Goal: Information Seeking & Learning: Learn about a topic

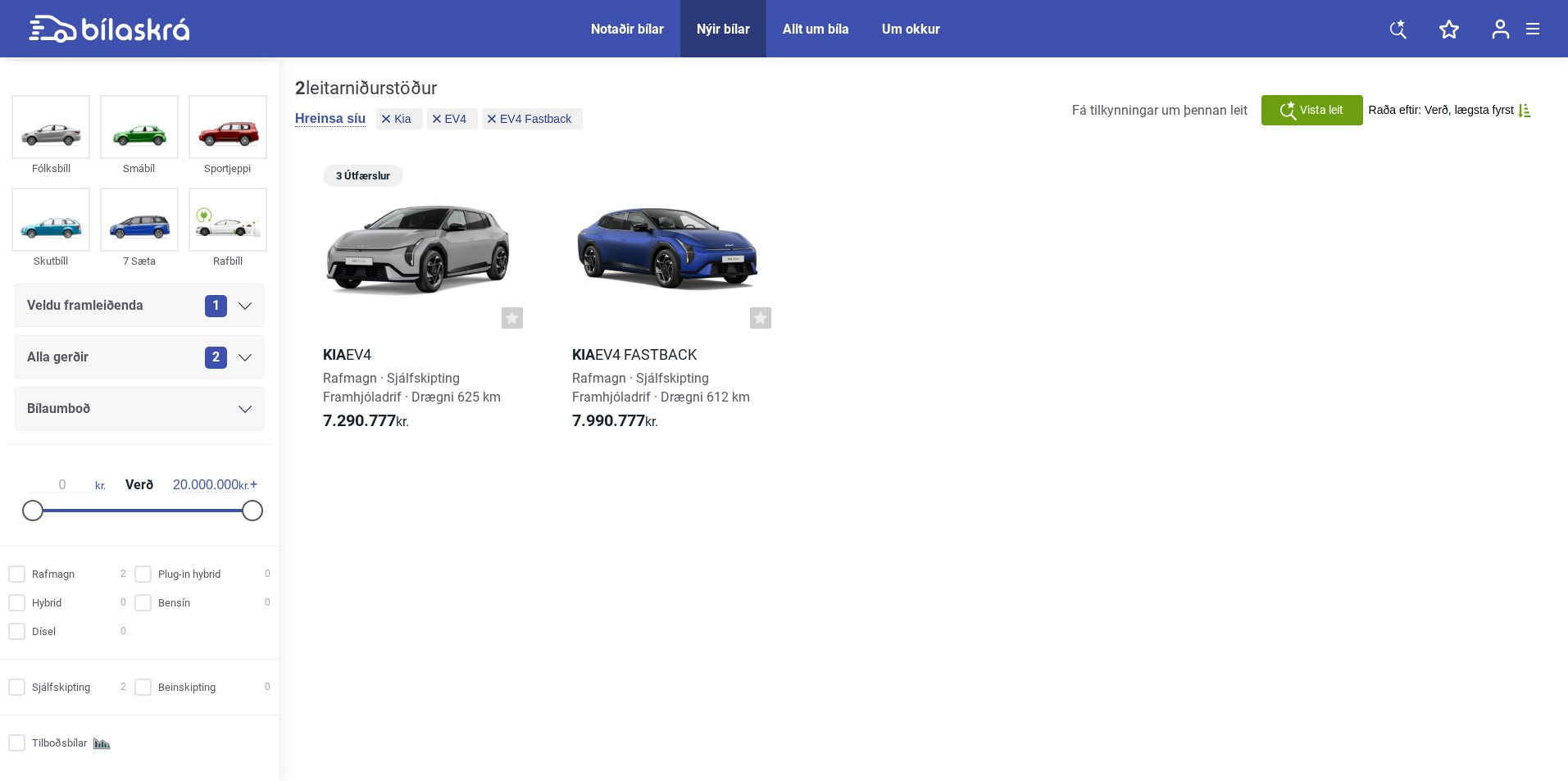
click at [679, 52] on span "Notaðir bílar" at bounding box center [627, 28] width 105 height 58
click at [733, 46] on span "Nýir bílar" at bounding box center [723, 28] width 86 height 58
click at [737, 32] on div "Nýir bílar" at bounding box center [723, 28] width 53 height 16
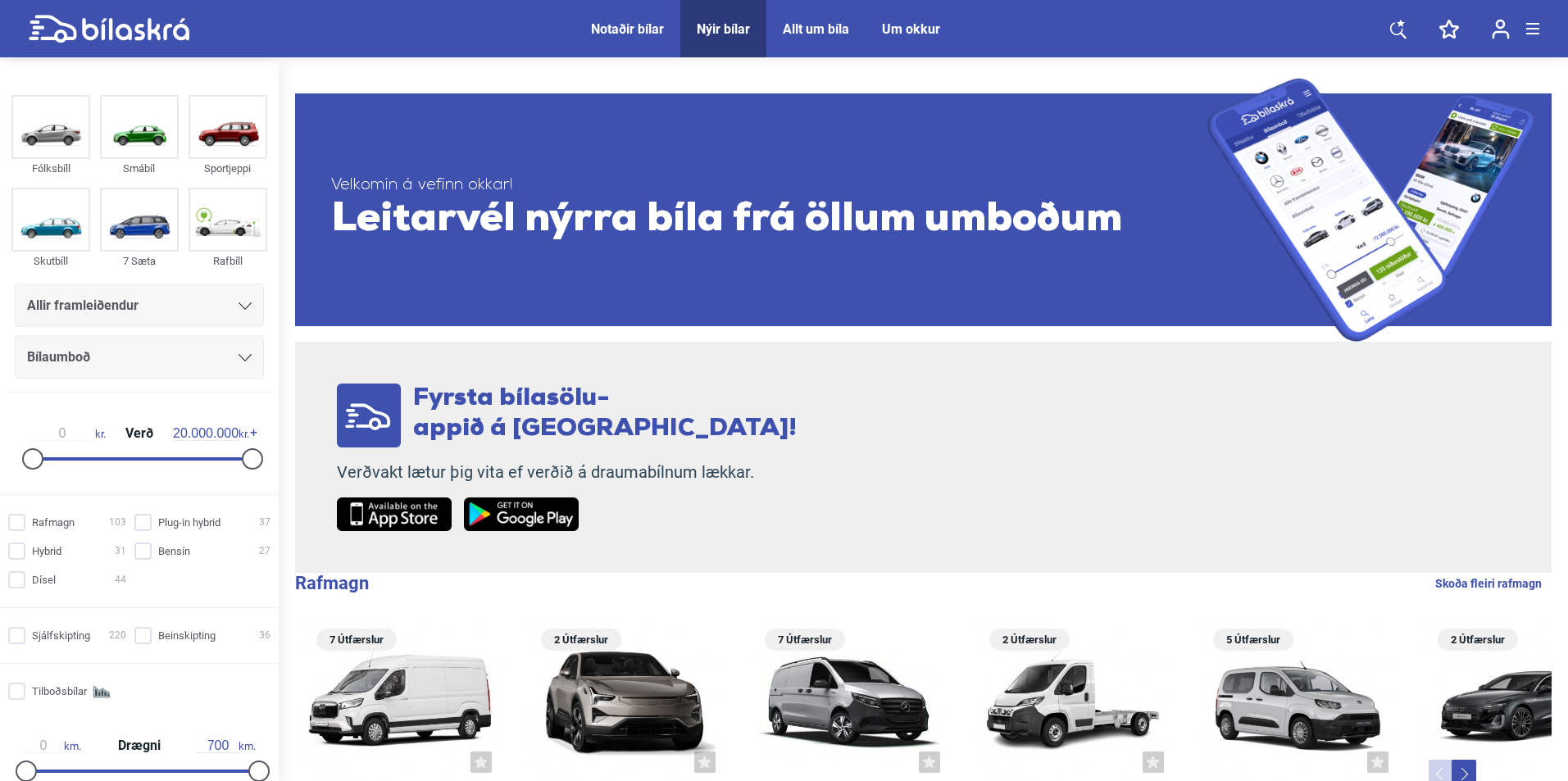
click at [156, 292] on div "Allir framleiðendur" at bounding box center [139, 304] width 249 height 43
click at [153, 300] on div "Allir framleiðendur" at bounding box center [139, 305] width 225 height 23
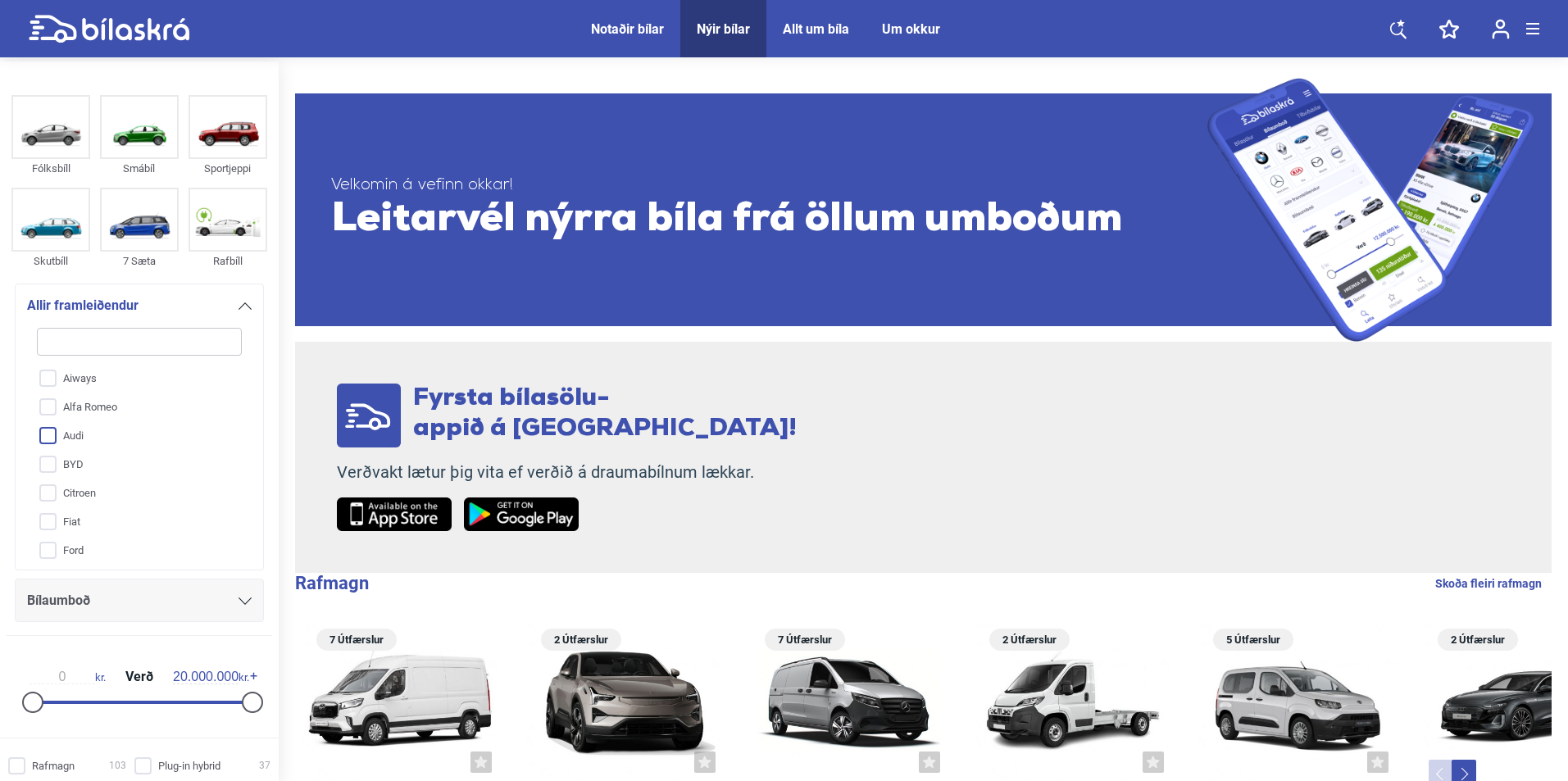
click at [90, 436] on input "Audi" at bounding box center [128, 436] width 206 height 28
checkbox input "true"
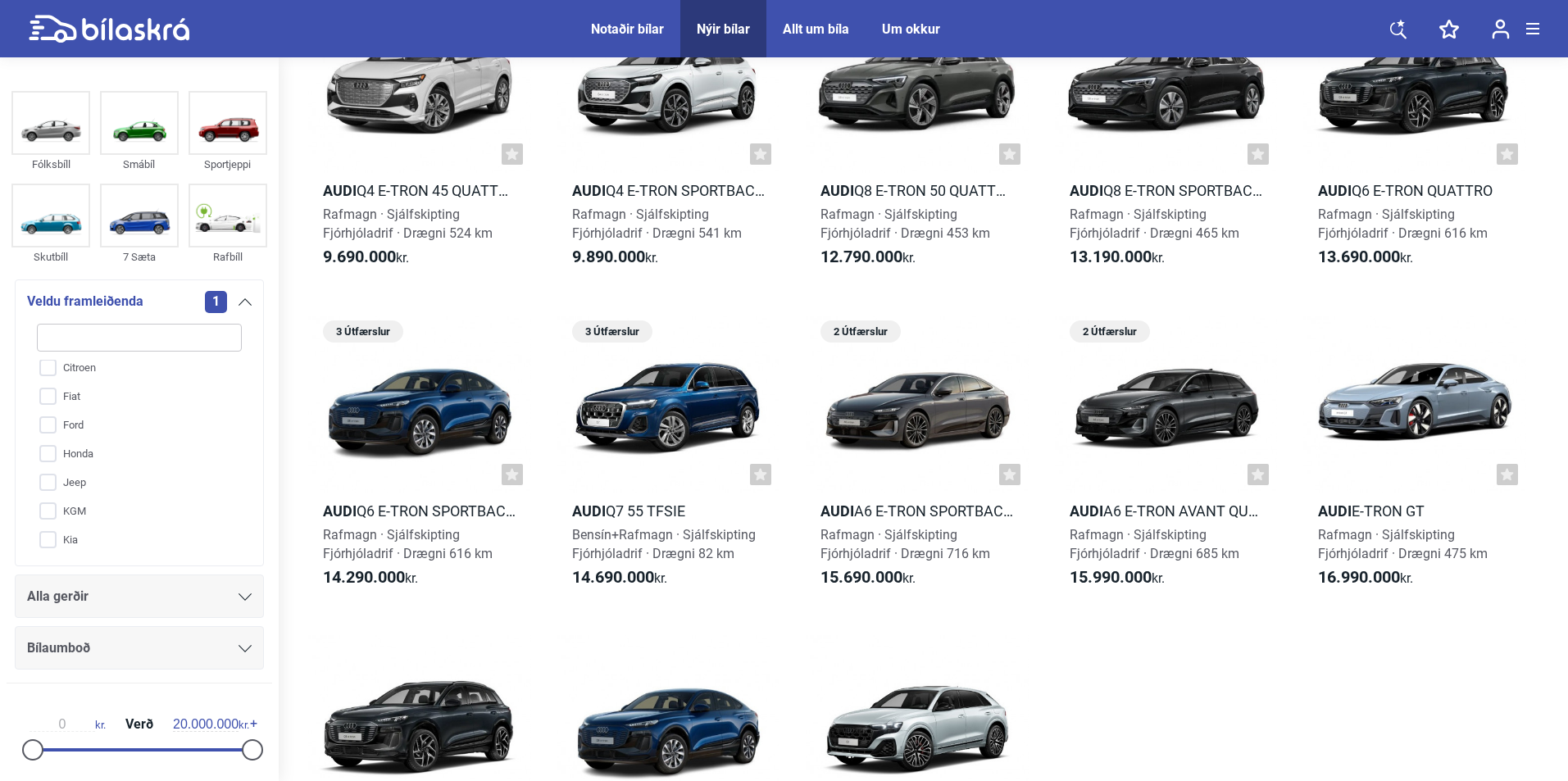
scroll to position [246, 0]
click at [92, 594] on div "Alla gerðir" at bounding box center [139, 597] width 225 height 23
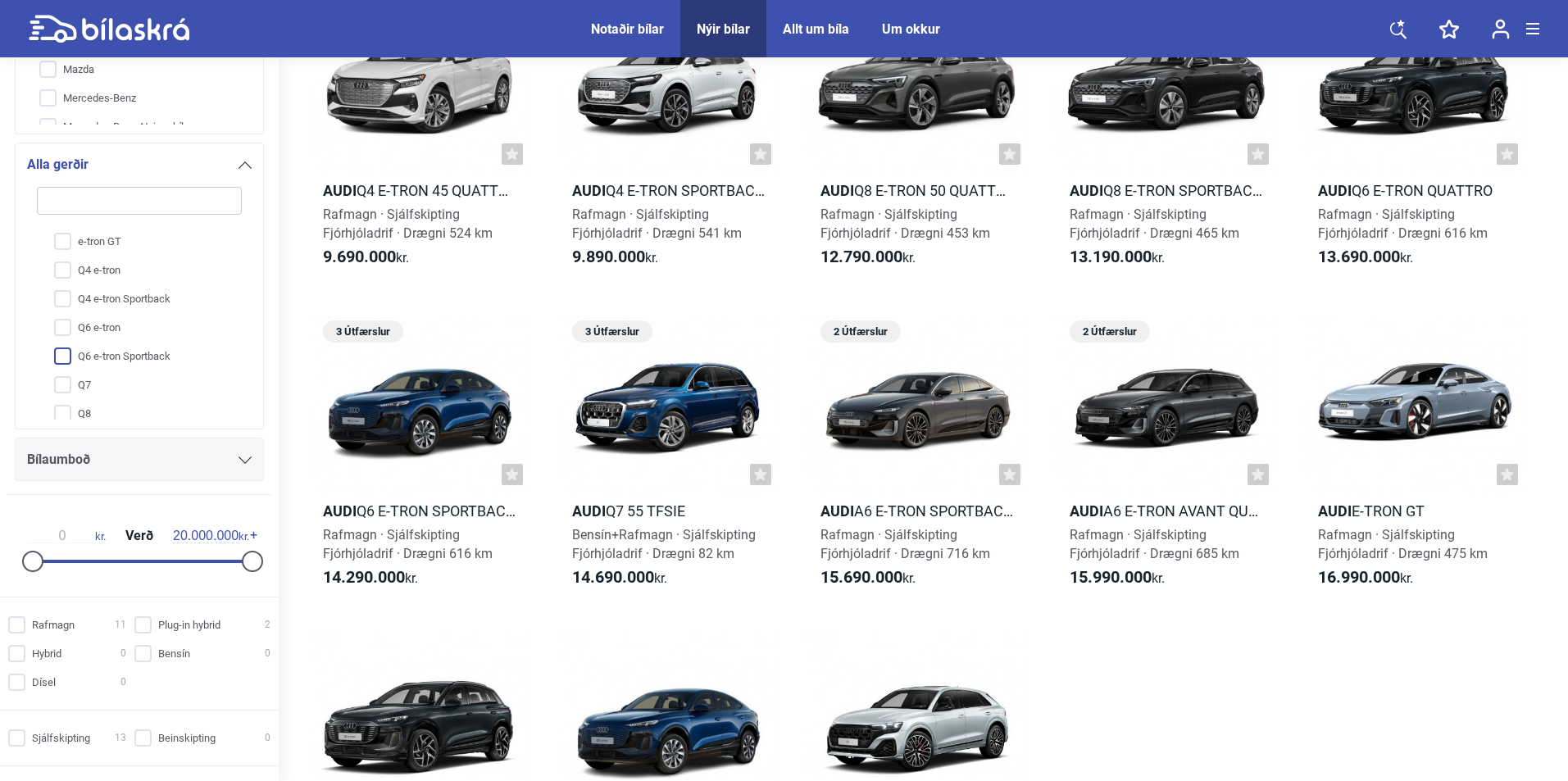
scroll to position [164, 0]
click at [136, 355] on input "Q8 e-tron" at bounding box center [128, 360] width 206 height 28
checkbox input "true"
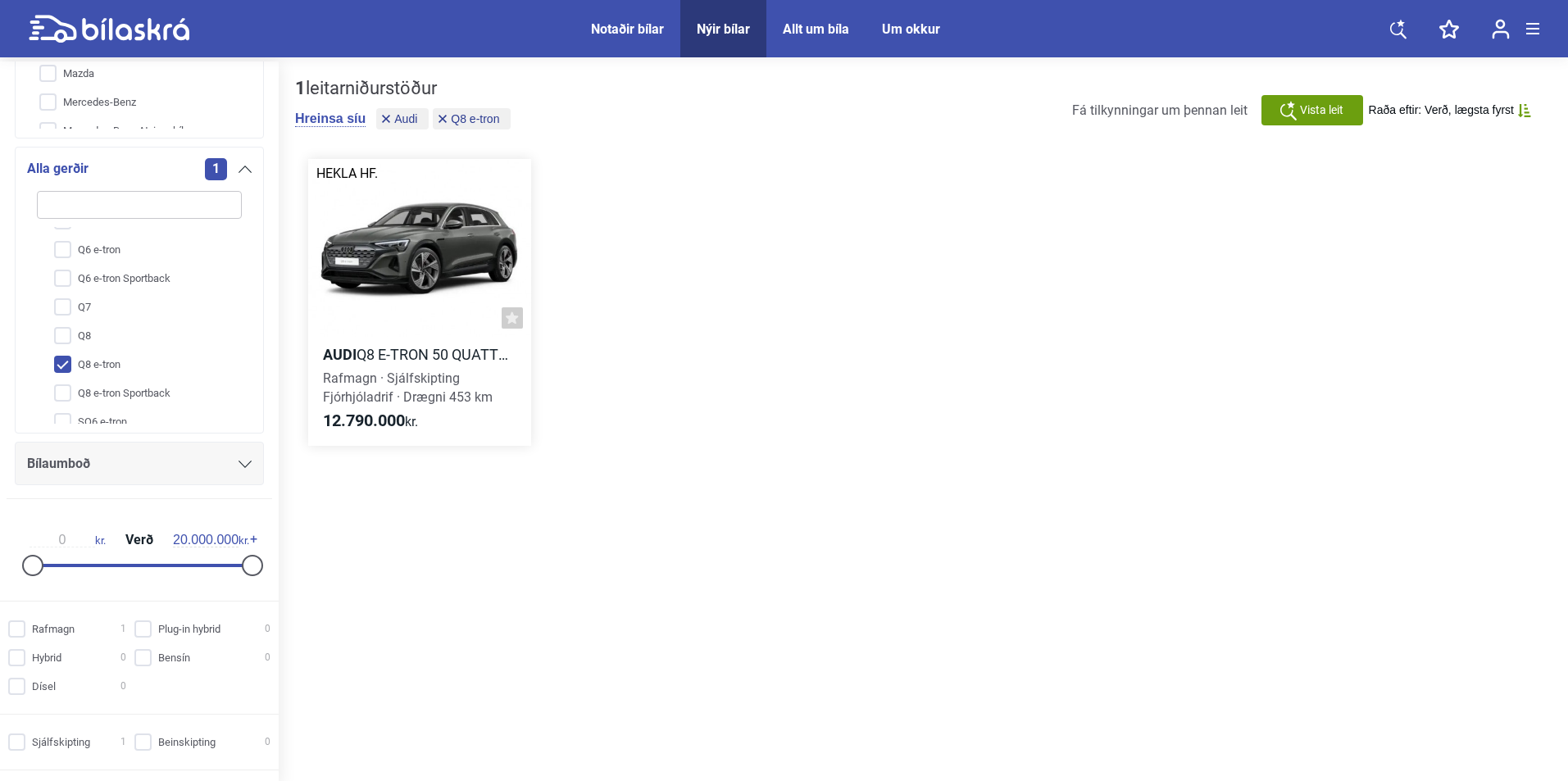
click at [390, 248] on div at bounding box center [419, 248] width 223 height 178
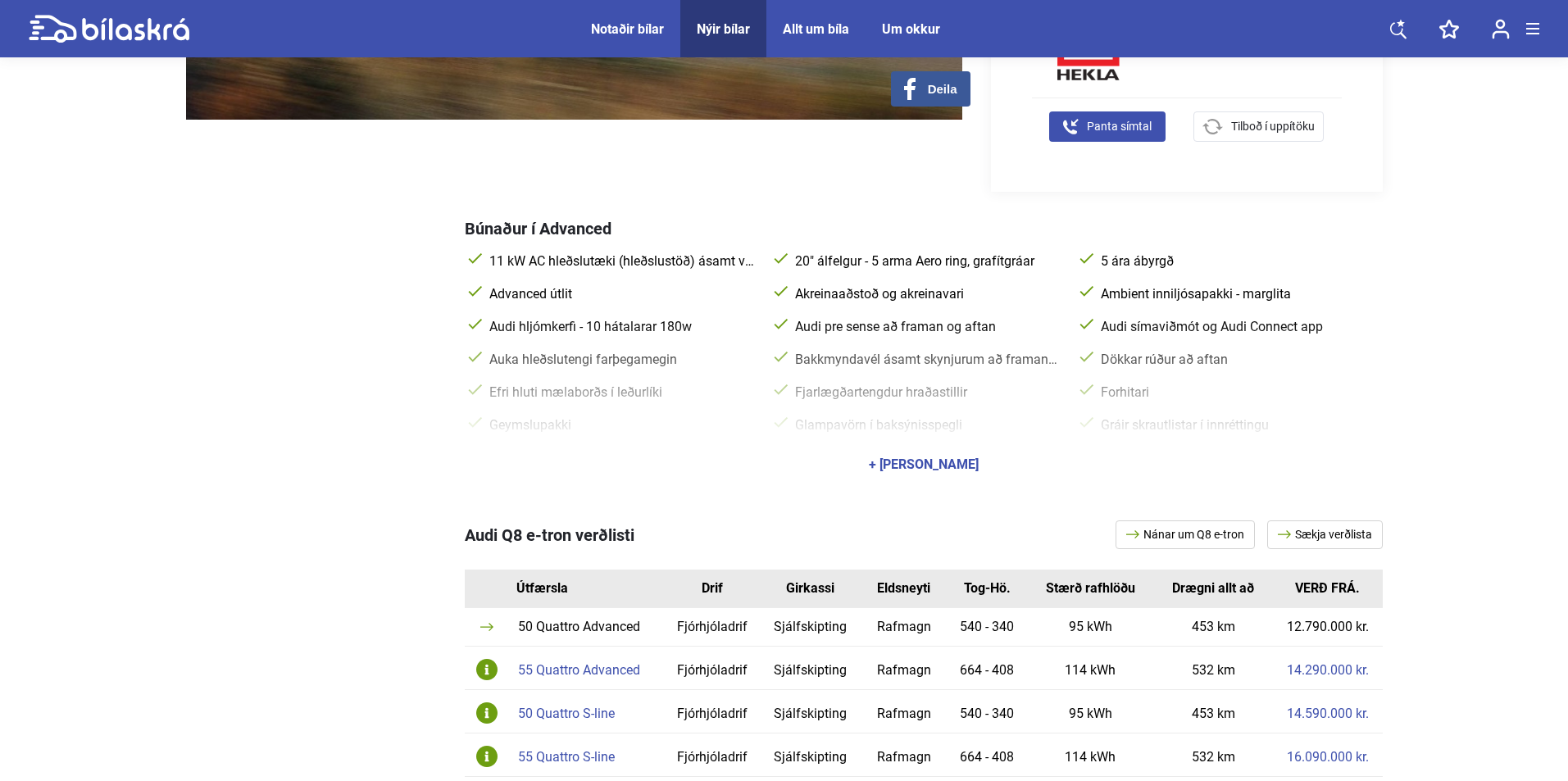
scroll to position [574, 0]
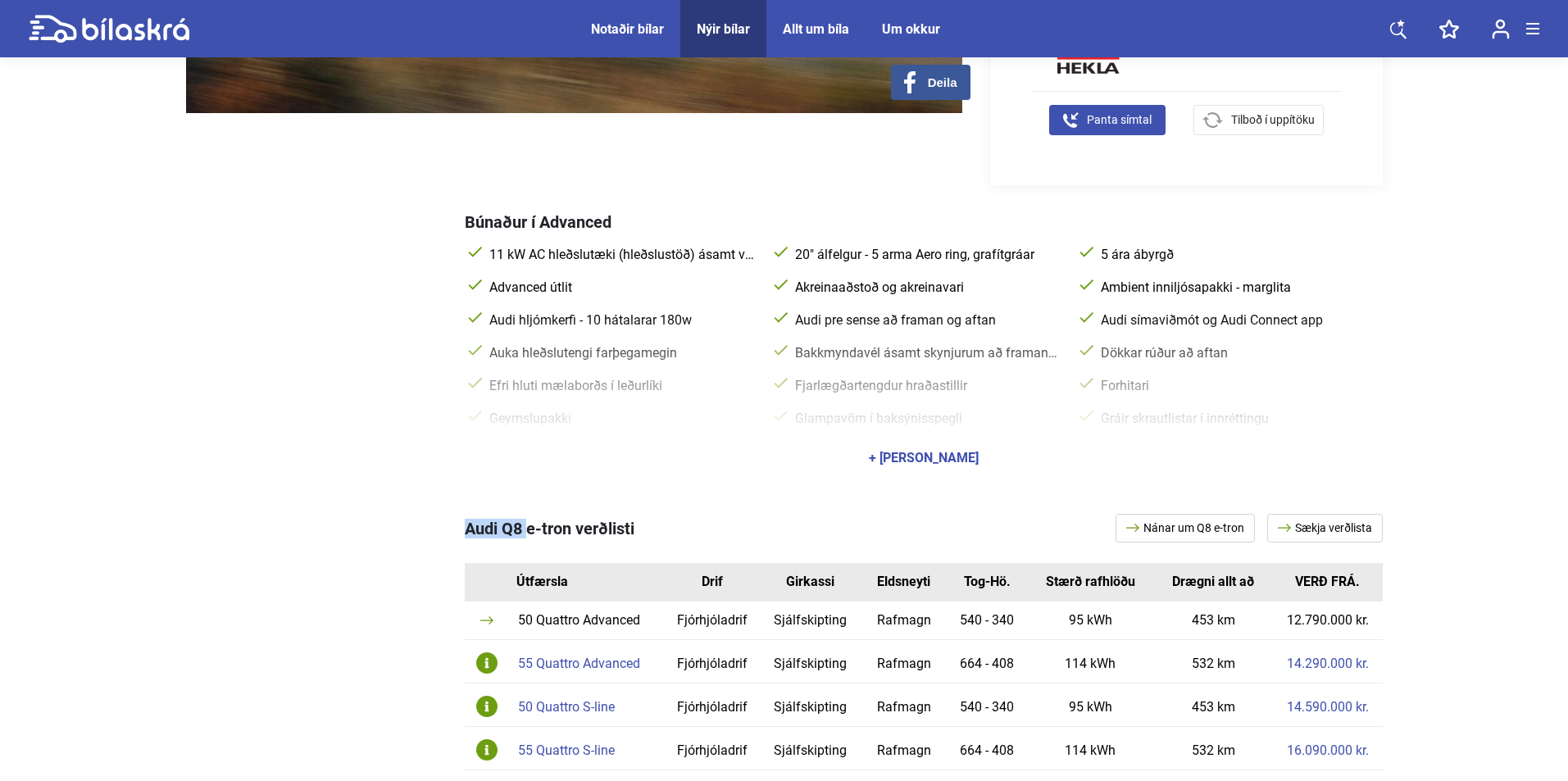
copy span "Audi Q8"
drag, startPoint x: 466, startPoint y: 512, endPoint x: 525, endPoint y: 521, distance: 59.7
click at [525, 521] on span "Audi Q8 e-tron verðlisti" at bounding box center [549, 528] width 170 height 19
click at [1307, 530] on div "Audi Q8 e-tron verðlisti Nánar um Q8 e-tron Sækja verðlista Útfærsla Drif [PERS…" at bounding box center [924, 666] width 918 height 305
click at [1311, 520] on link "Sækja verðlista" at bounding box center [1325, 528] width 115 height 28
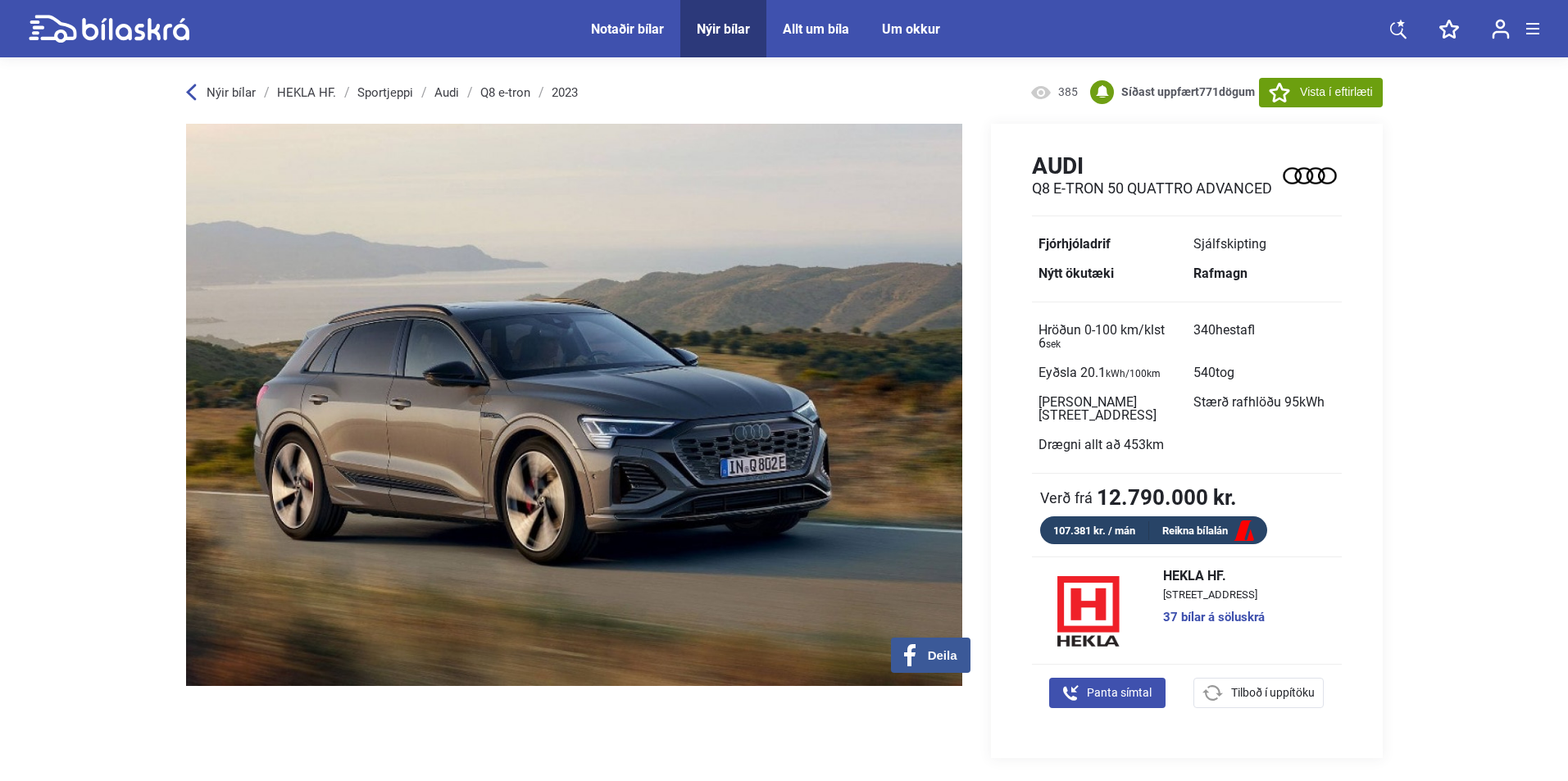
scroll to position [0, 0]
click at [413, 92] on link "Sportjeppi" at bounding box center [385, 94] width 56 height 13
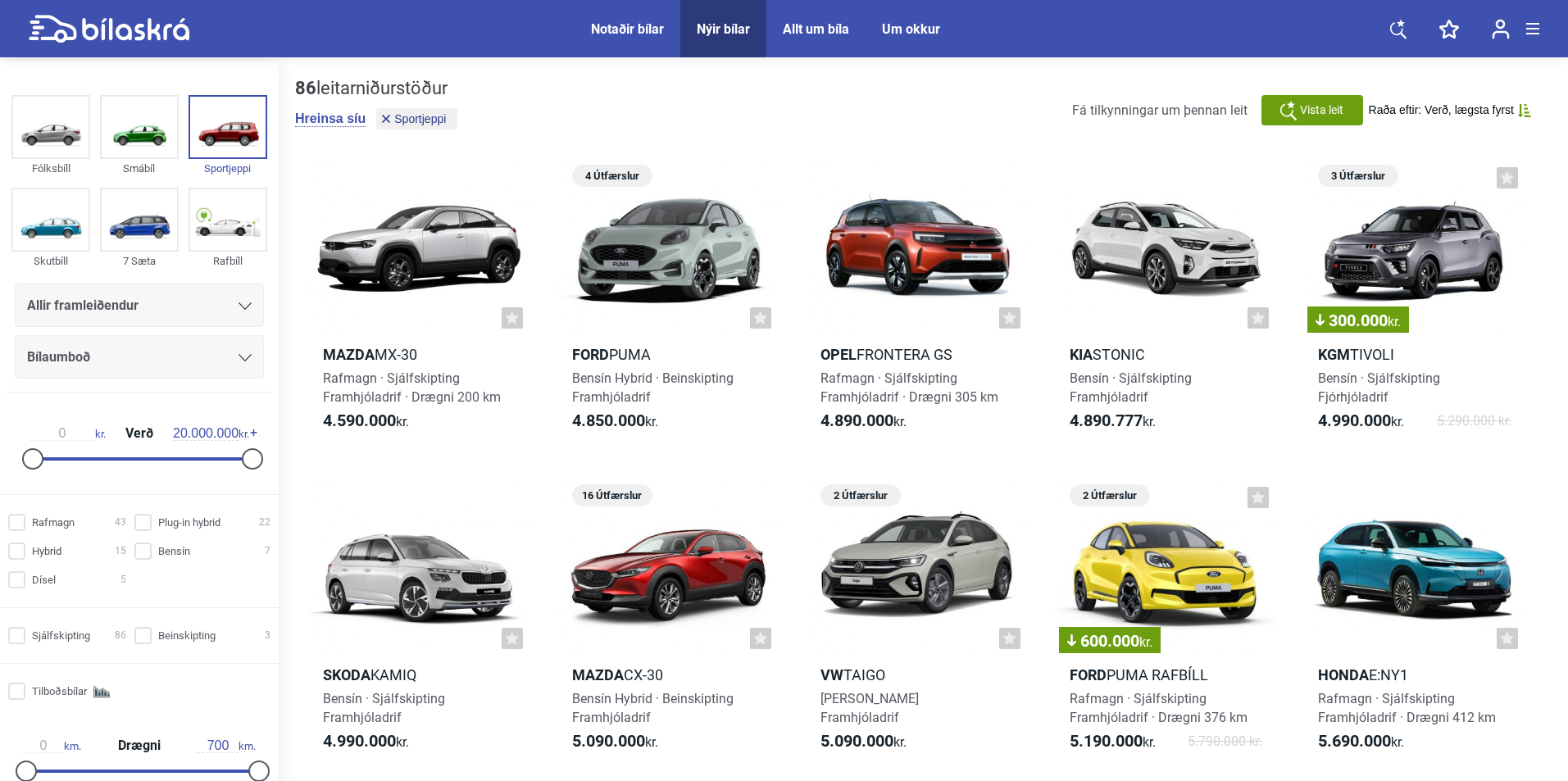
click at [170, 361] on div "Bílaumboð" at bounding box center [139, 357] width 225 height 23
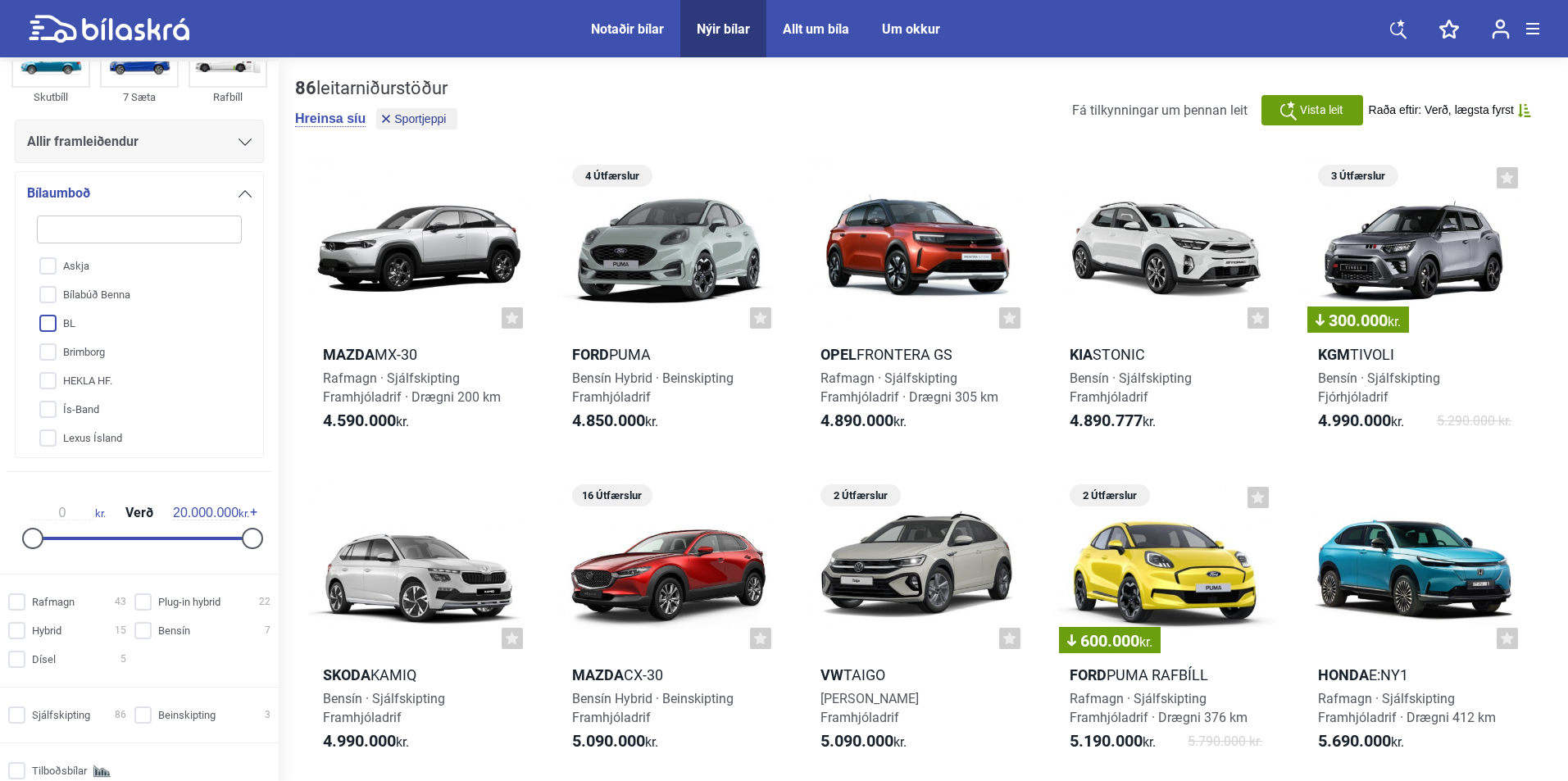
scroll to position [82, 0]
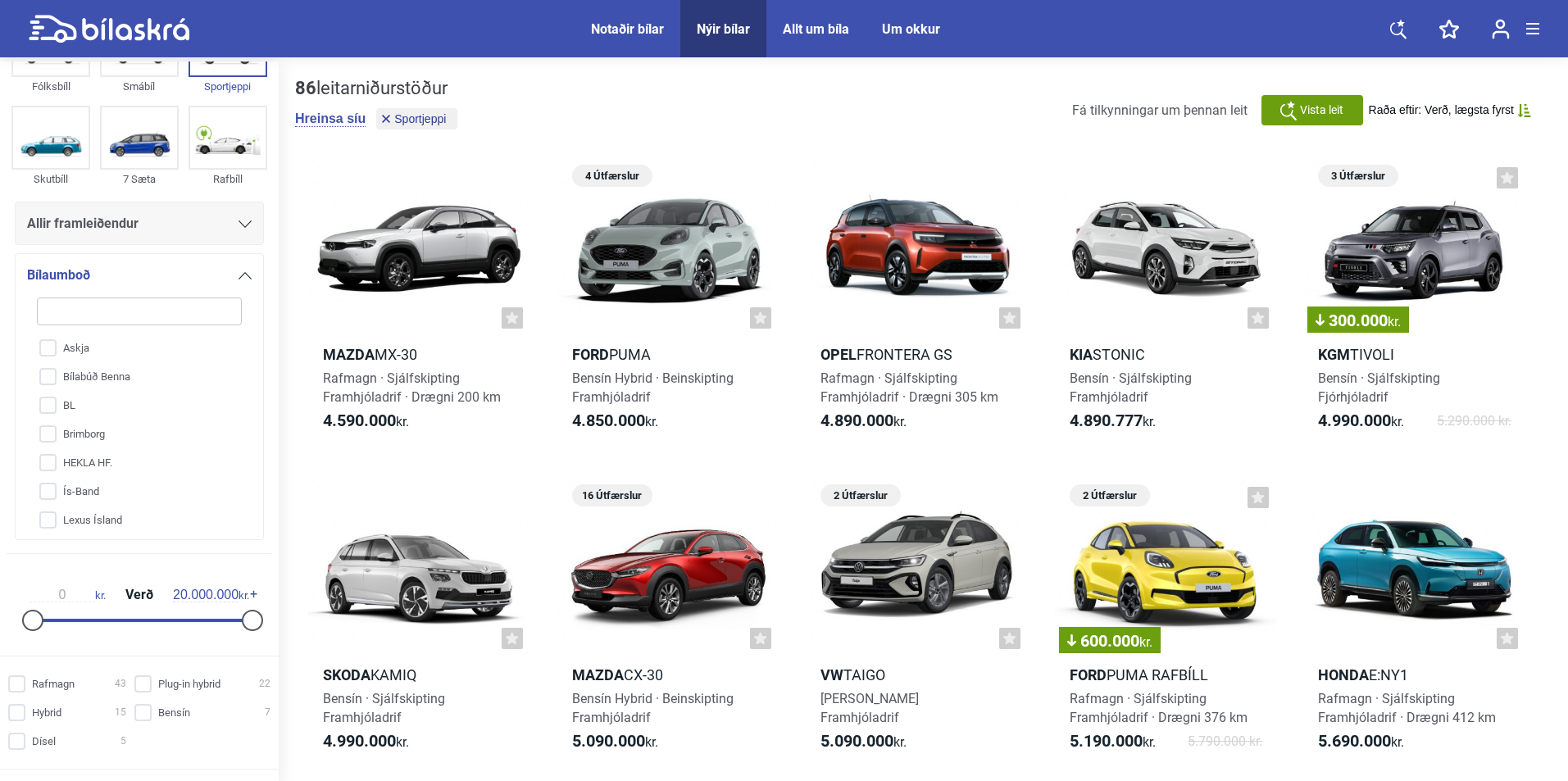
click at [203, 242] on div "Allir framleiðendur" at bounding box center [139, 223] width 249 height 43
click at [210, 229] on div "Allir framleiðendur" at bounding box center [139, 224] width 225 height 23
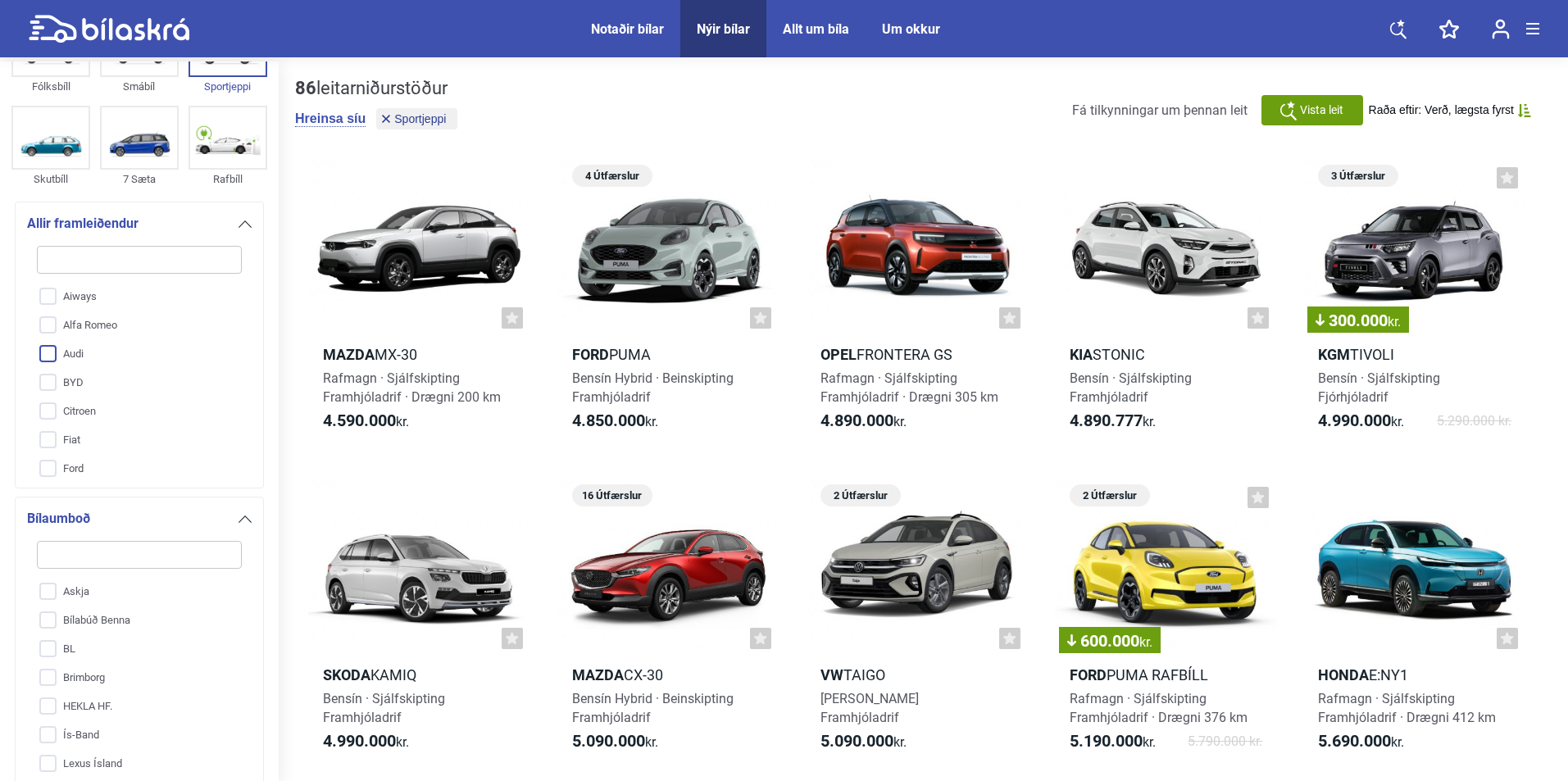
click at [104, 343] on input "Audi" at bounding box center [128, 354] width 206 height 28
checkbox input "true"
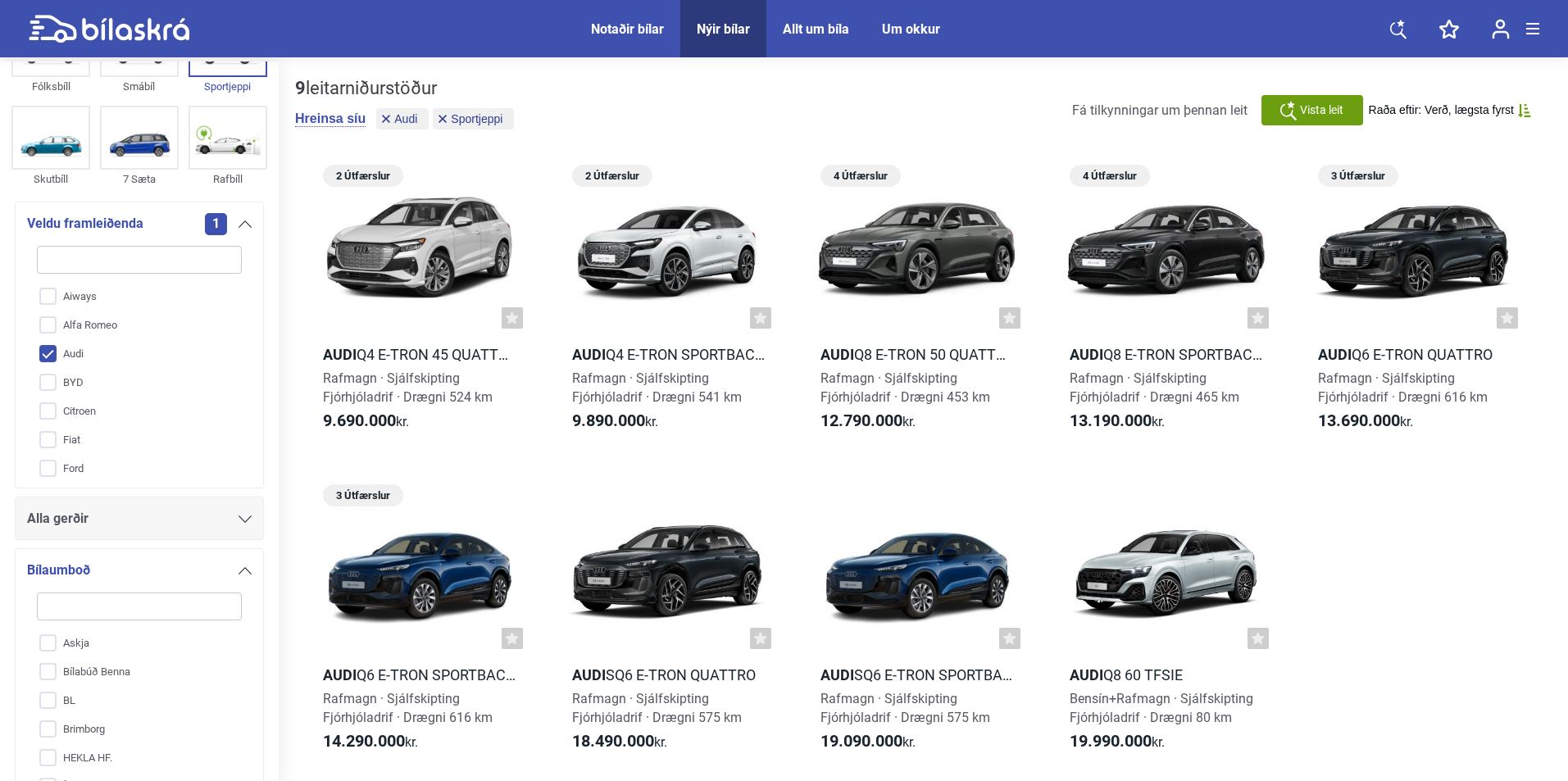
click at [145, 522] on div "Alla gerðir" at bounding box center [139, 519] width 225 height 23
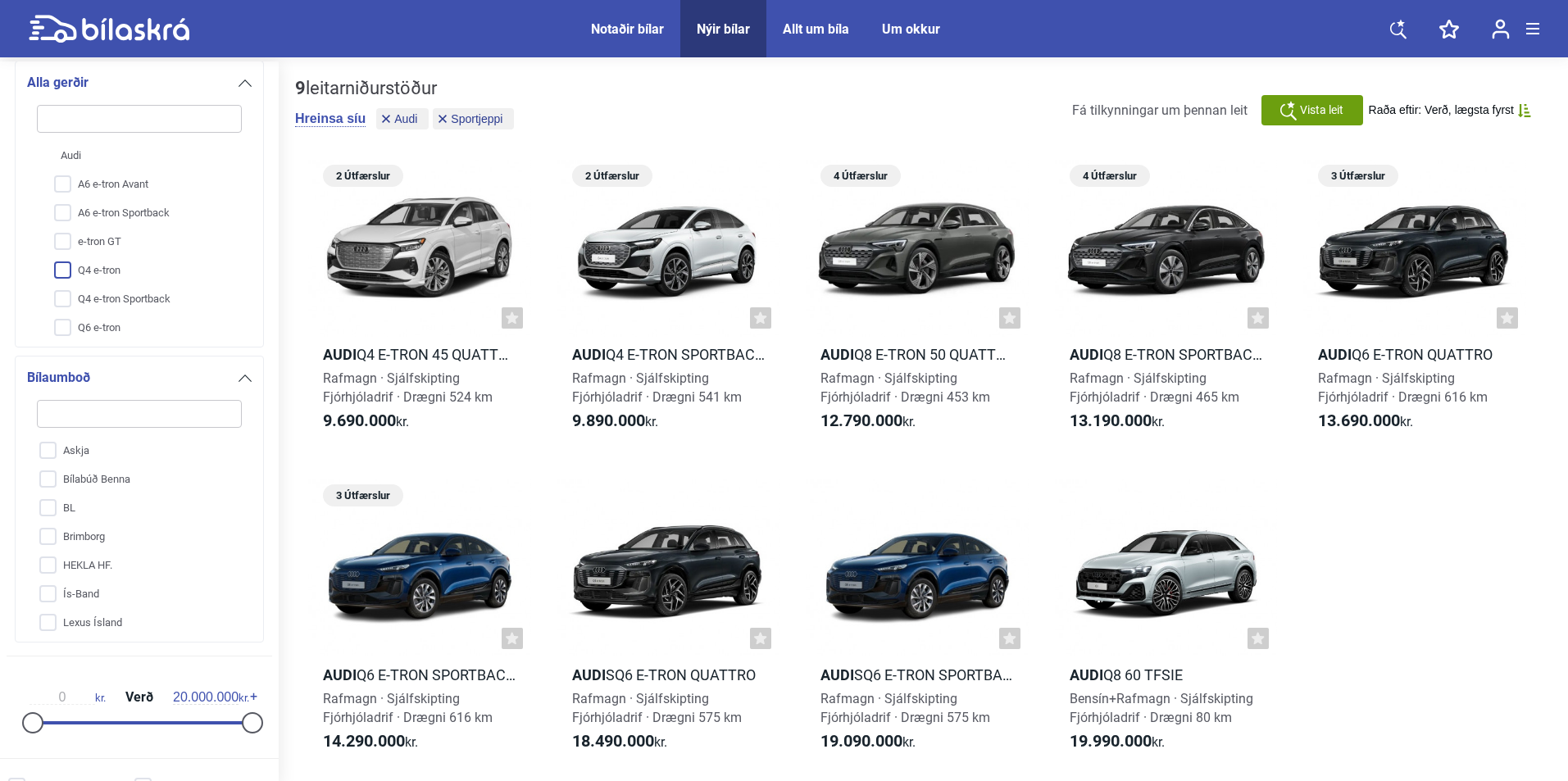
scroll to position [82, 0]
click at [74, 325] on input "Q8" at bounding box center [128, 332] width 206 height 28
checkbox input "true"
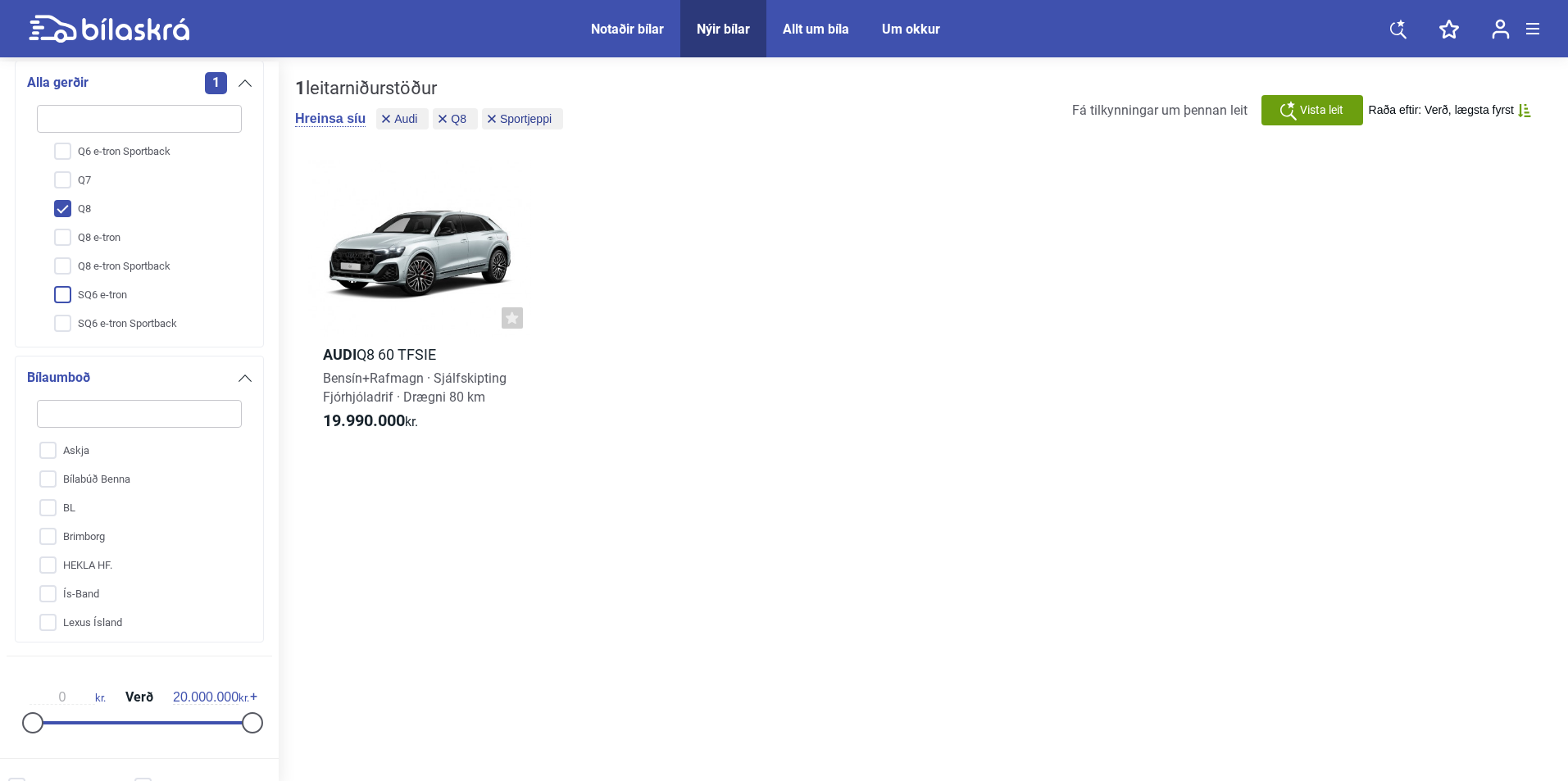
scroll to position [205, 0]
click at [97, 235] on input "Q8 e-tron" at bounding box center [128, 236] width 206 height 28
checkbox input "true"
click at [93, 272] on input "Q8 e-tron Sportback" at bounding box center [128, 266] width 206 height 28
checkbox input "true"
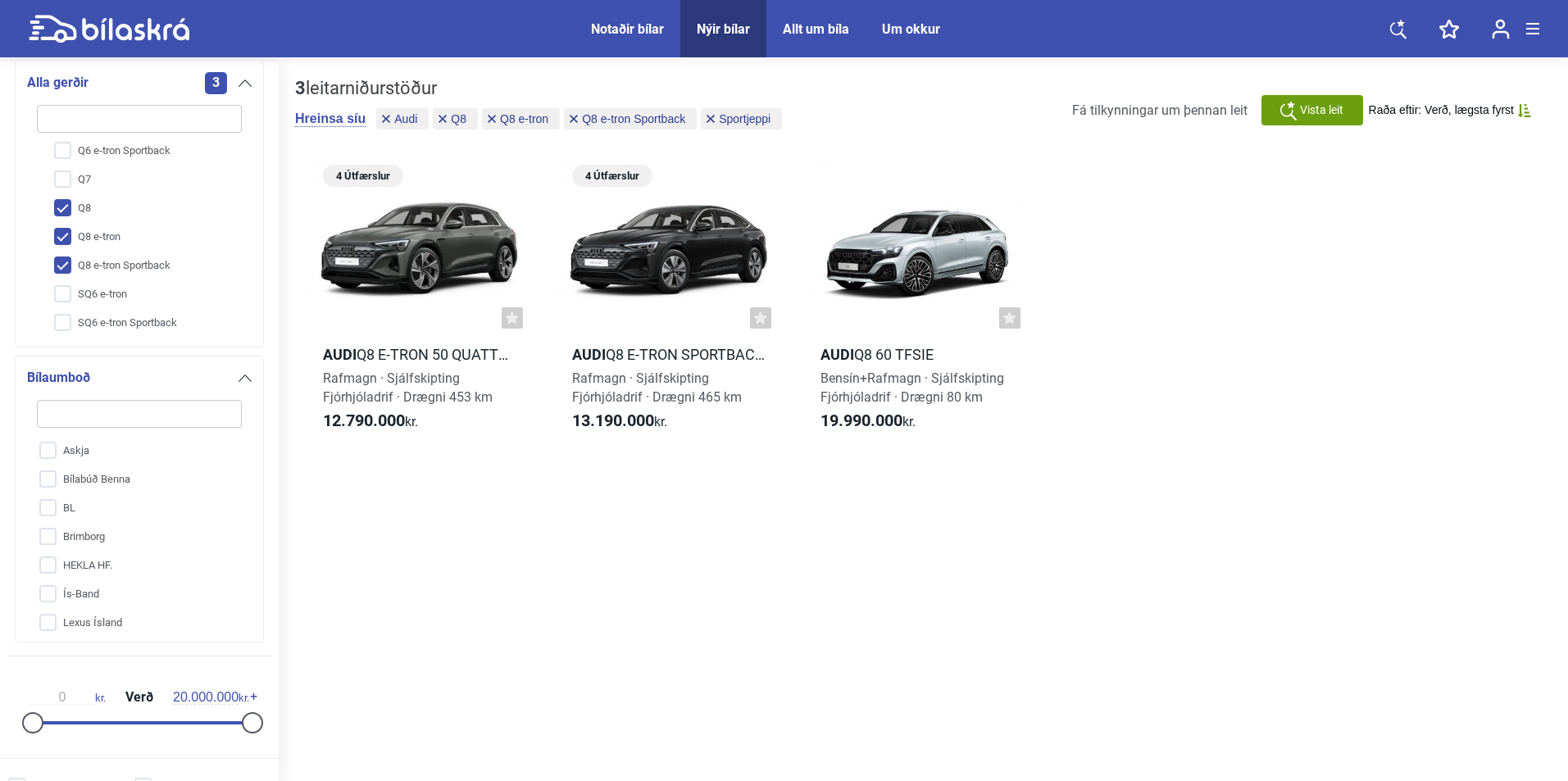
click at [124, 224] on input "Q8 e-tron" at bounding box center [128, 236] width 206 height 28
checkbox input "false"
click at [121, 260] on input "Q8 e-tron Sportback" at bounding box center [128, 266] width 206 height 28
checkbox input "false"
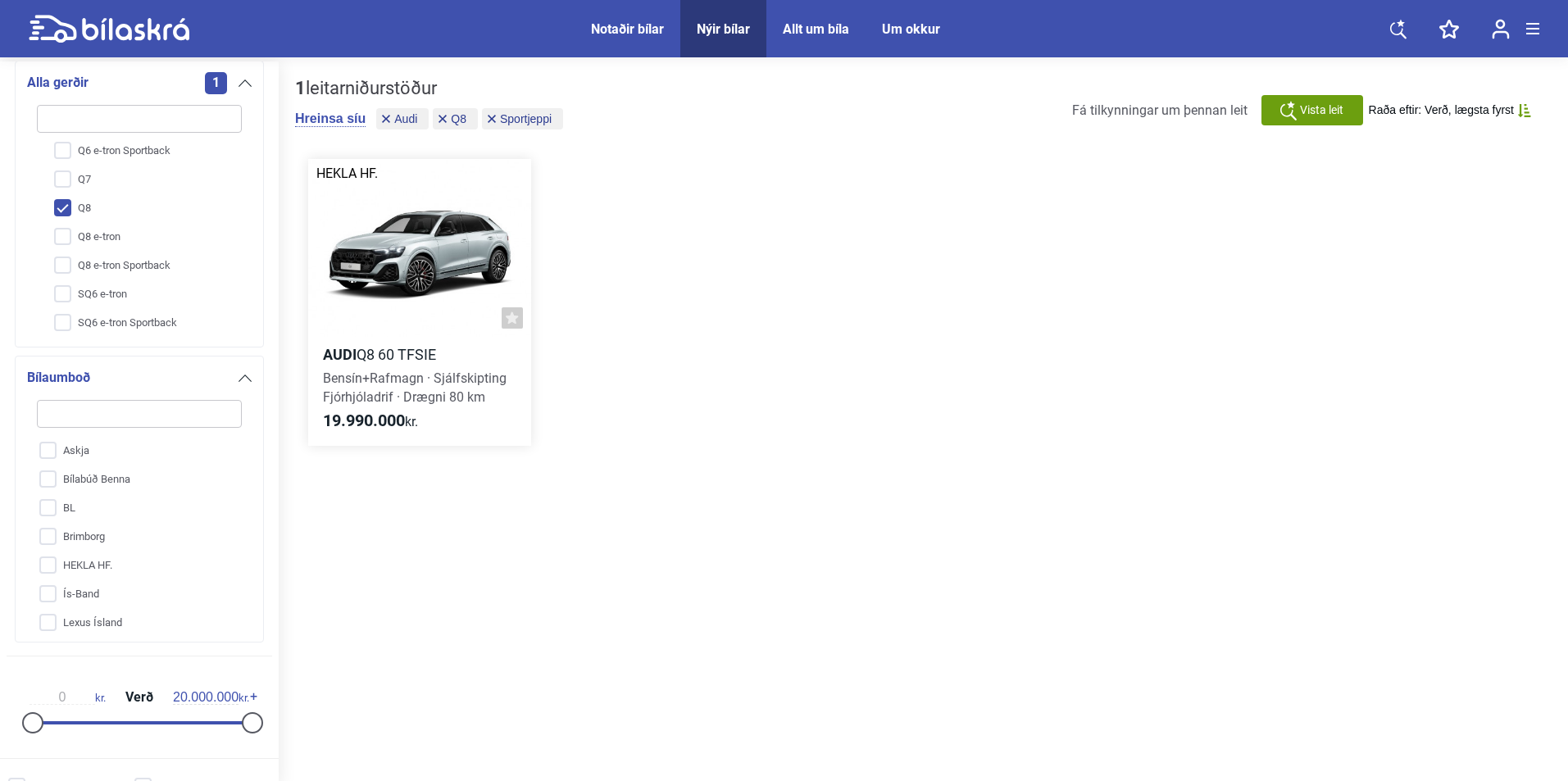
click at [446, 272] on div at bounding box center [419, 248] width 223 height 178
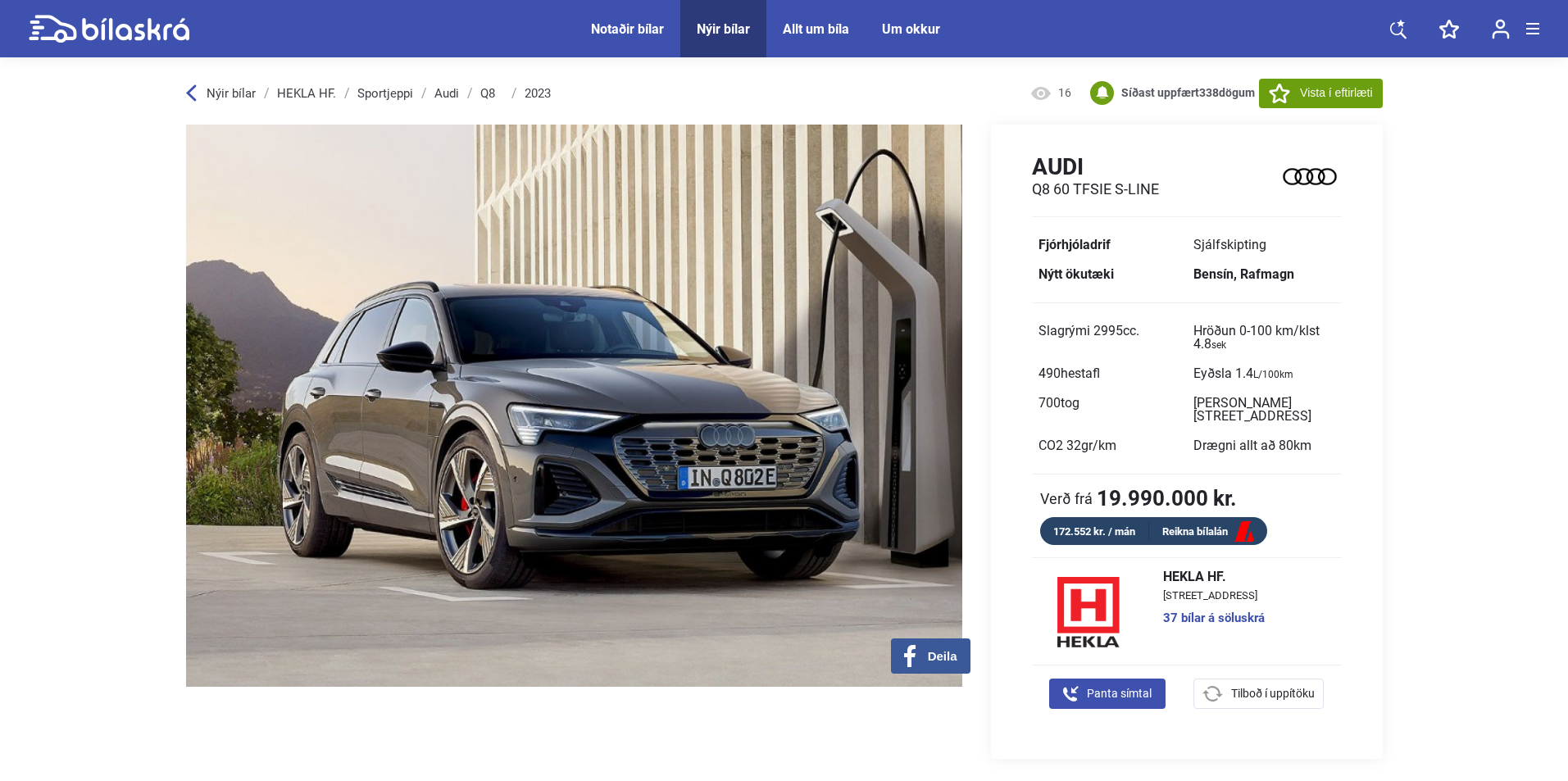
click at [440, 90] on link "Audi" at bounding box center [446, 94] width 25 height 13
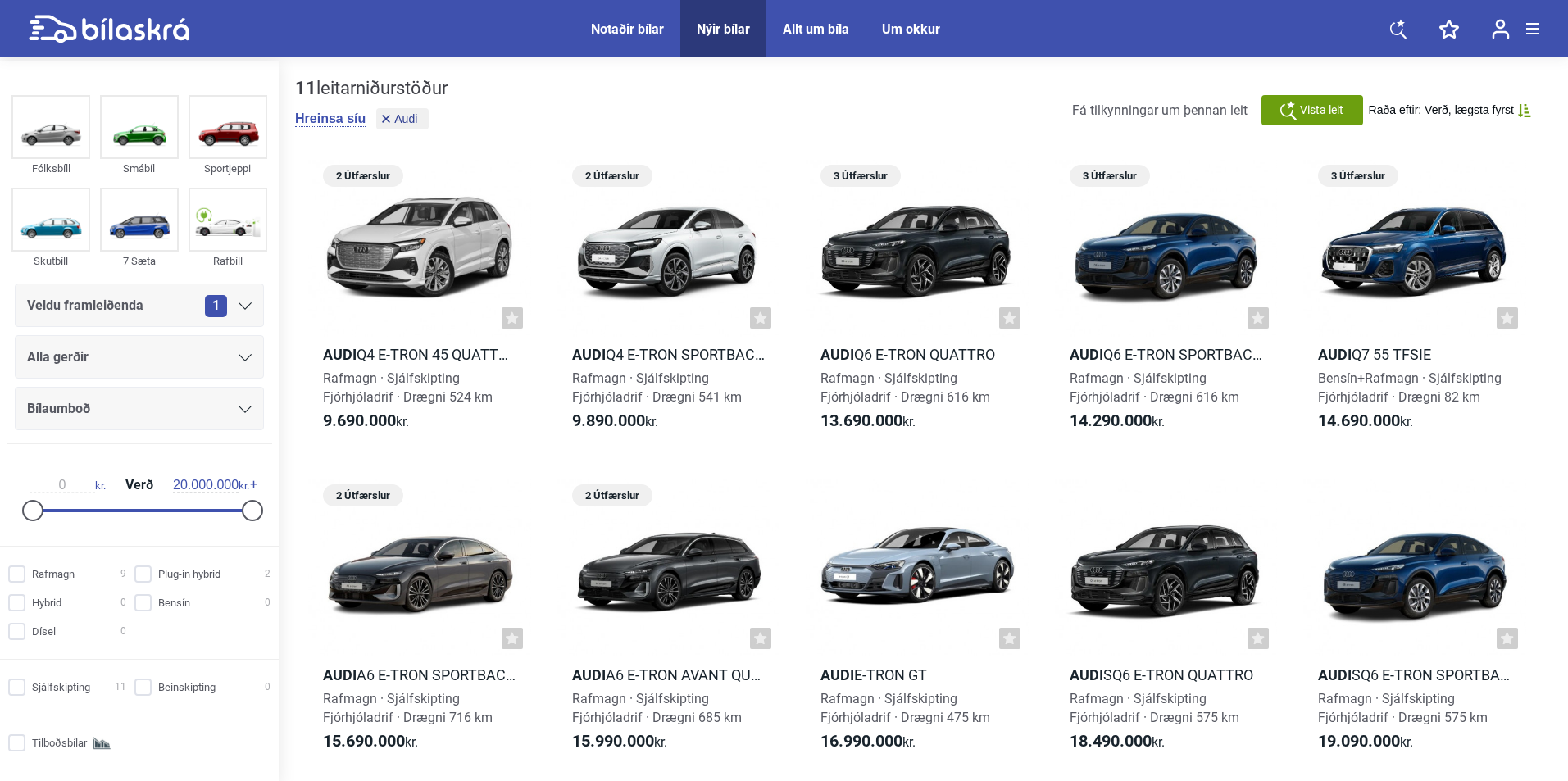
click at [115, 354] on div "Alla gerðir" at bounding box center [139, 357] width 225 height 23
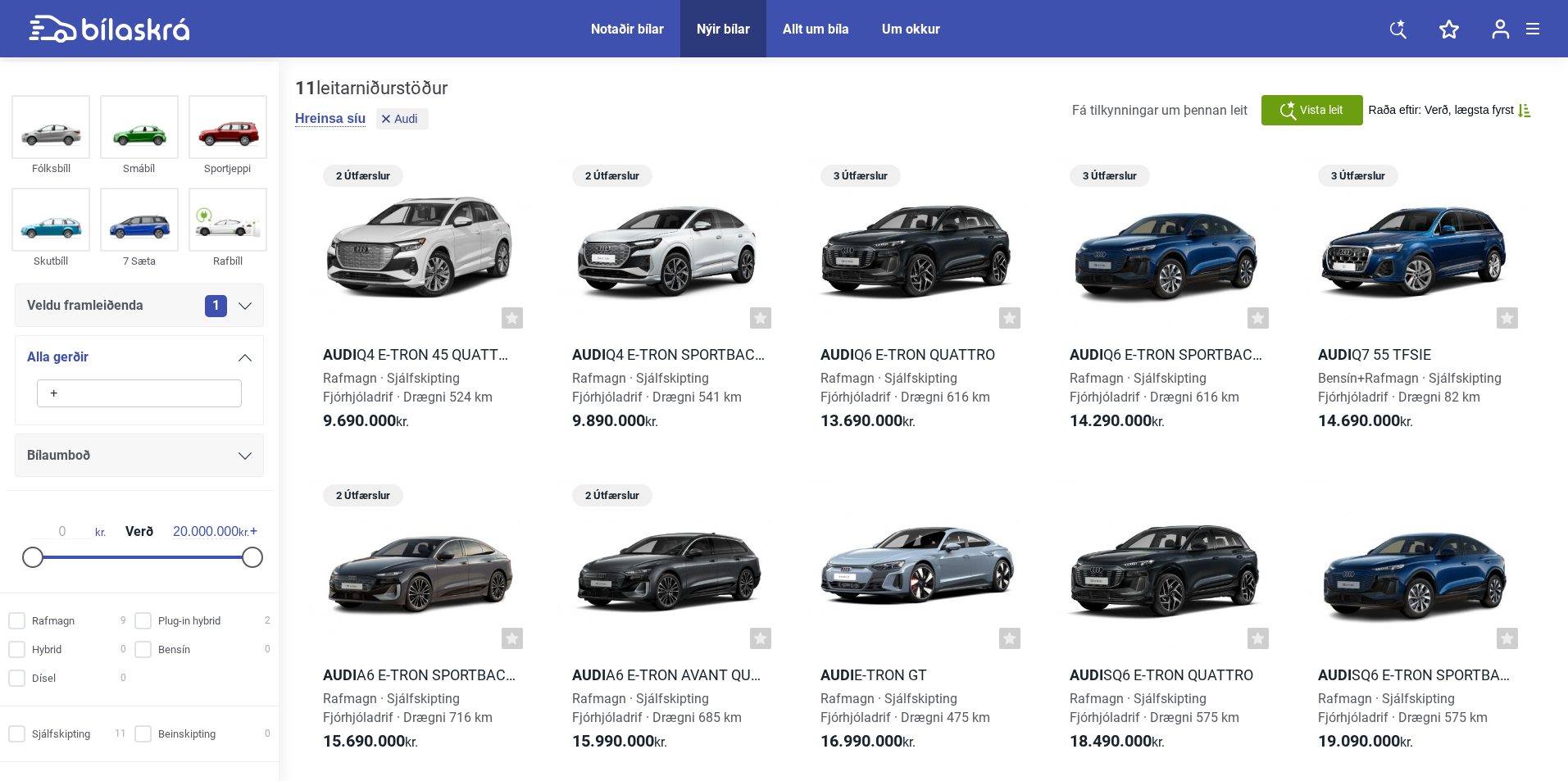
type input "+"
drag, startPoint x: 205, startPoint y: 412, endPoint x: 205, endPoint y: 402, distance: 10.0
click at [205, 412] on div "+ Audi A6 e-tron Avant A6 e-tron Sportback e-tron GT Q4 e-tron Q4 e-tron Sportb…" at bounding box center [139, 391] width 225 height 47
click at [202, 391] on input "+" at bounding box center [139, 393] width 205 height 28
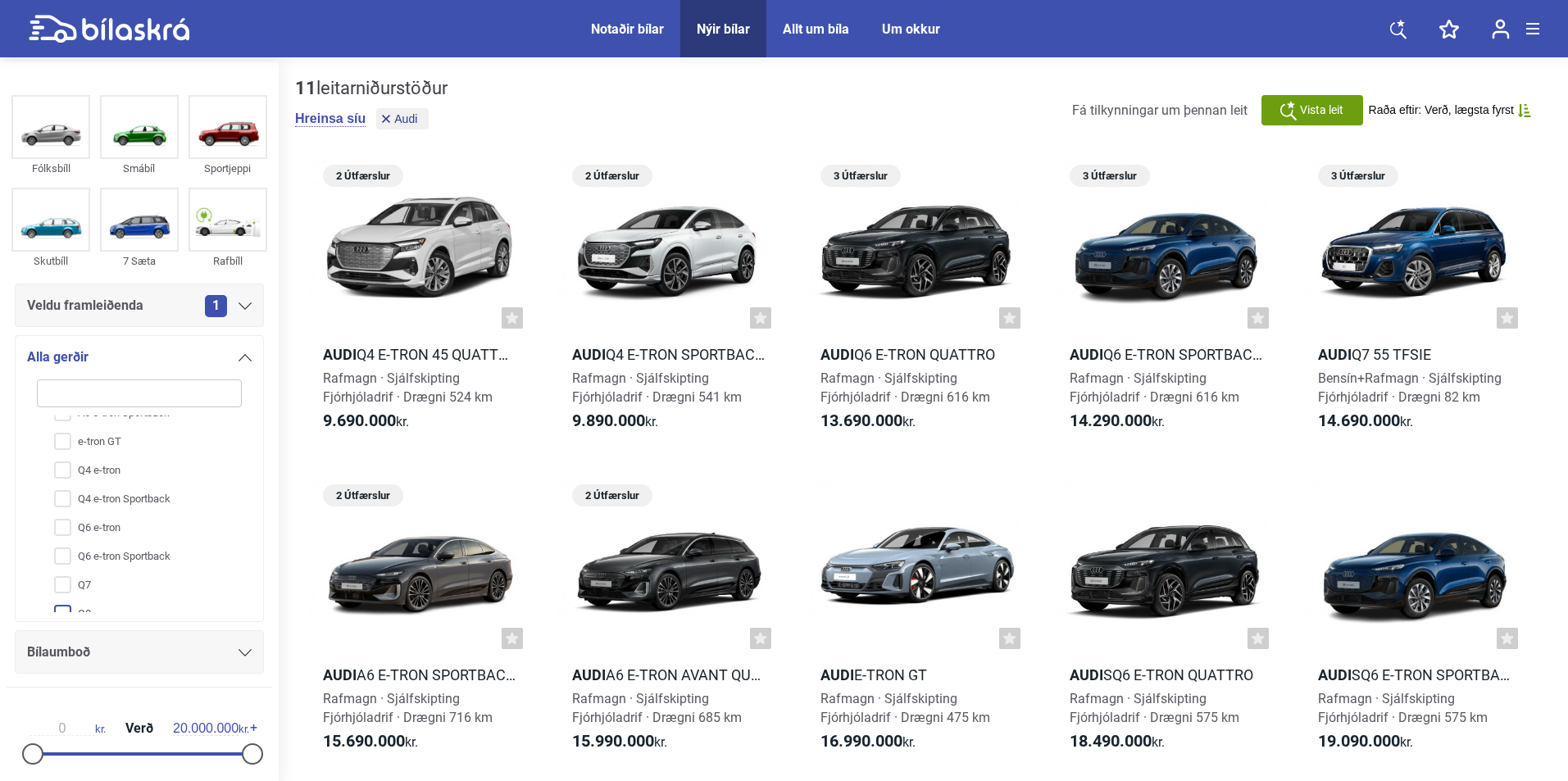
scroll to position [148, 0]
click at [96, 536] on input "Q8" at bounding box center [128, 540] width 206 height 28
checkbox input "true"
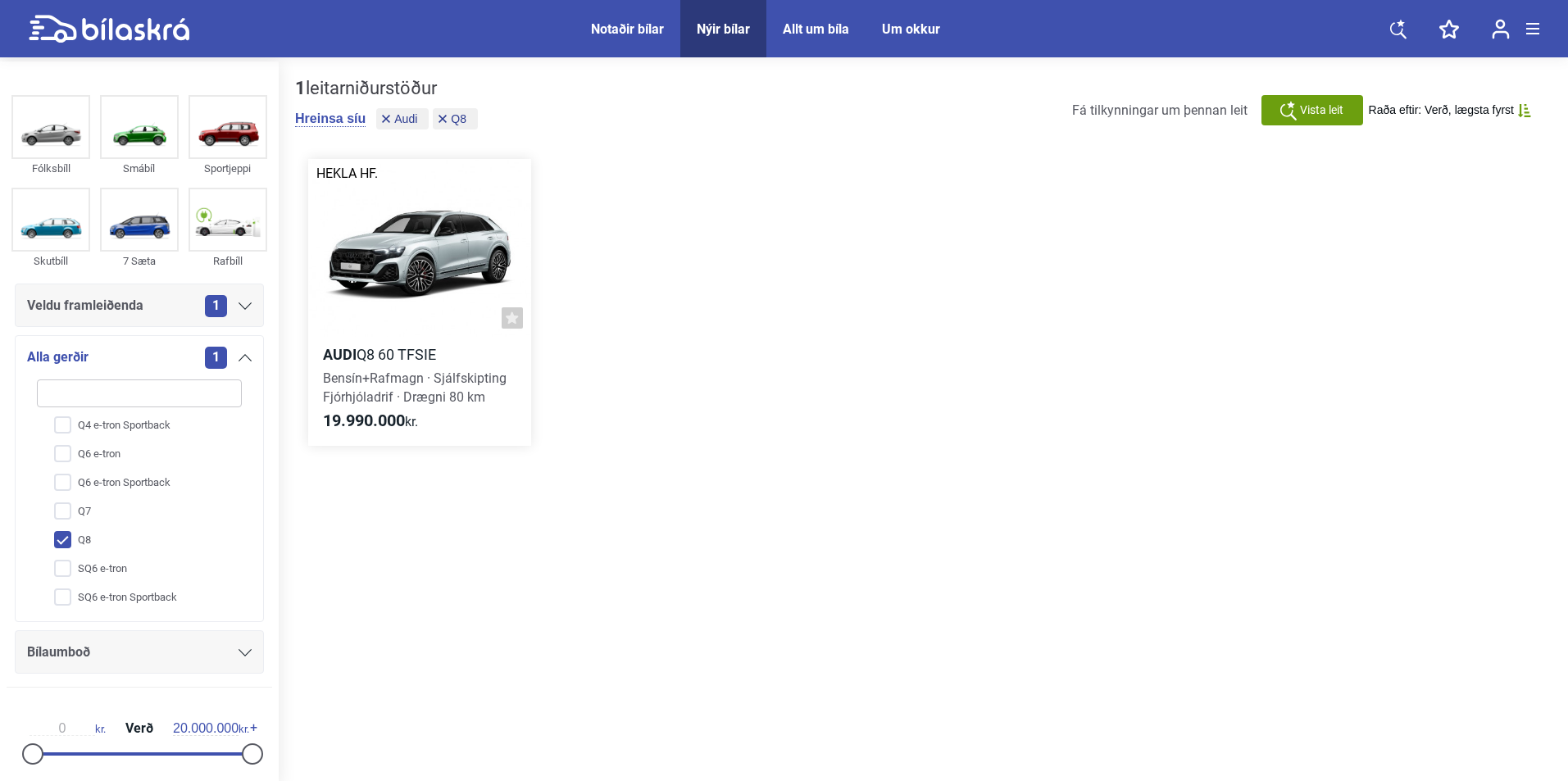
click at [441, 273] on div at bounding box center [419, 248] width 223 height 178
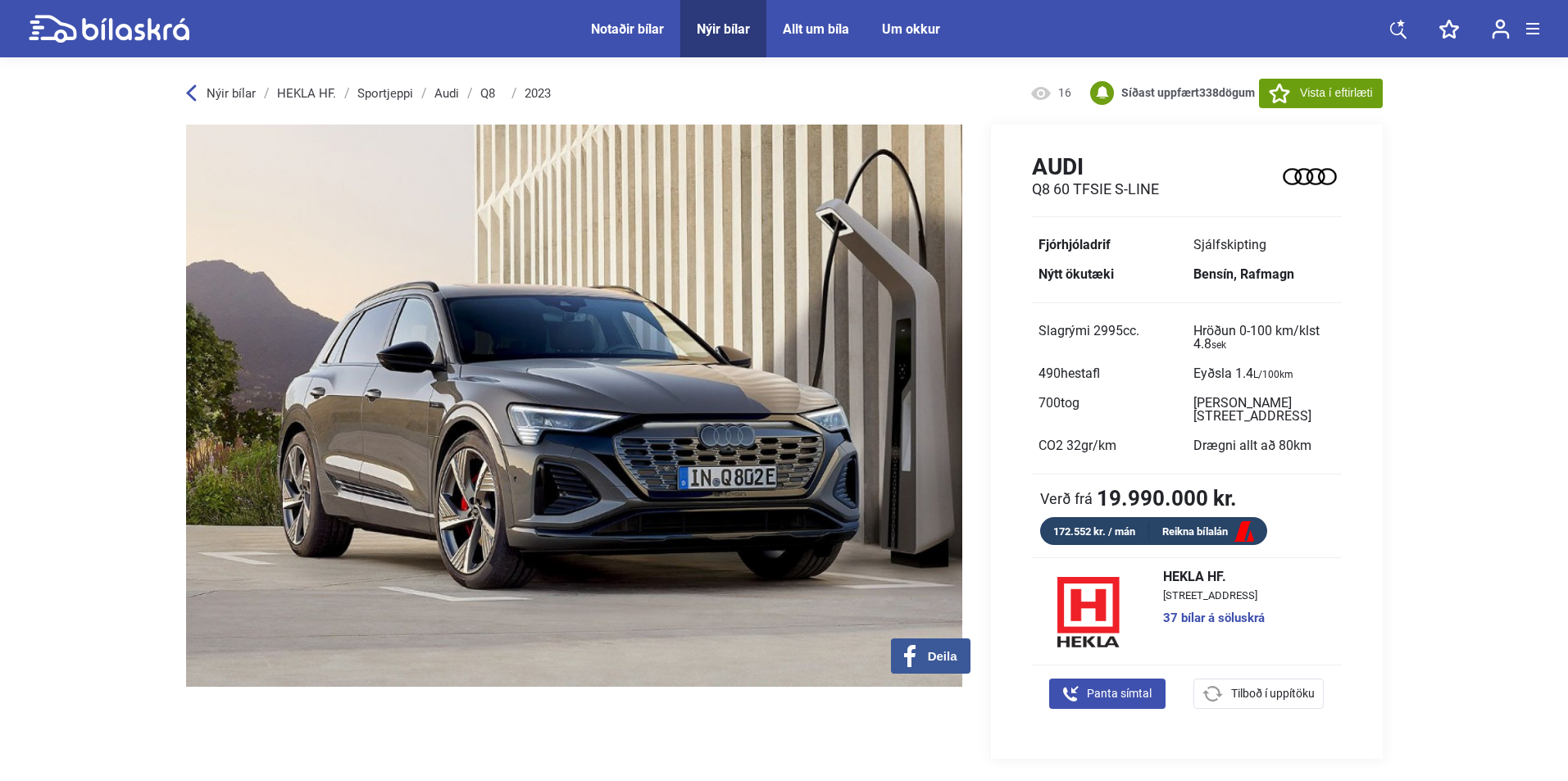
click at [717, 28] on div "Nýir bílar" at bounding box center [723, 28] width 53 height 16
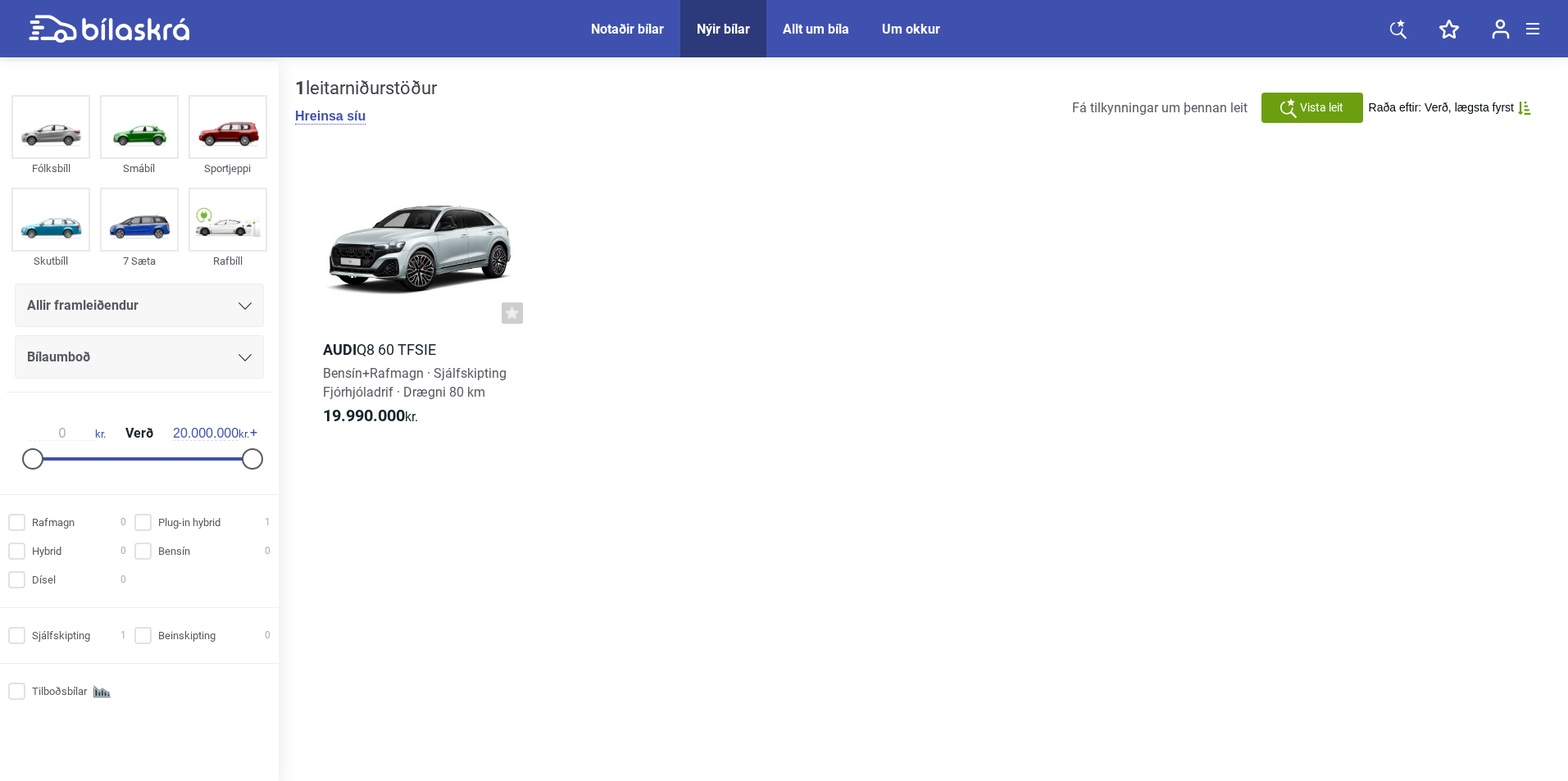
click at [186, 307] on div "Allir framleiðendur" at bounding box center [139, 305] width 225 height 23
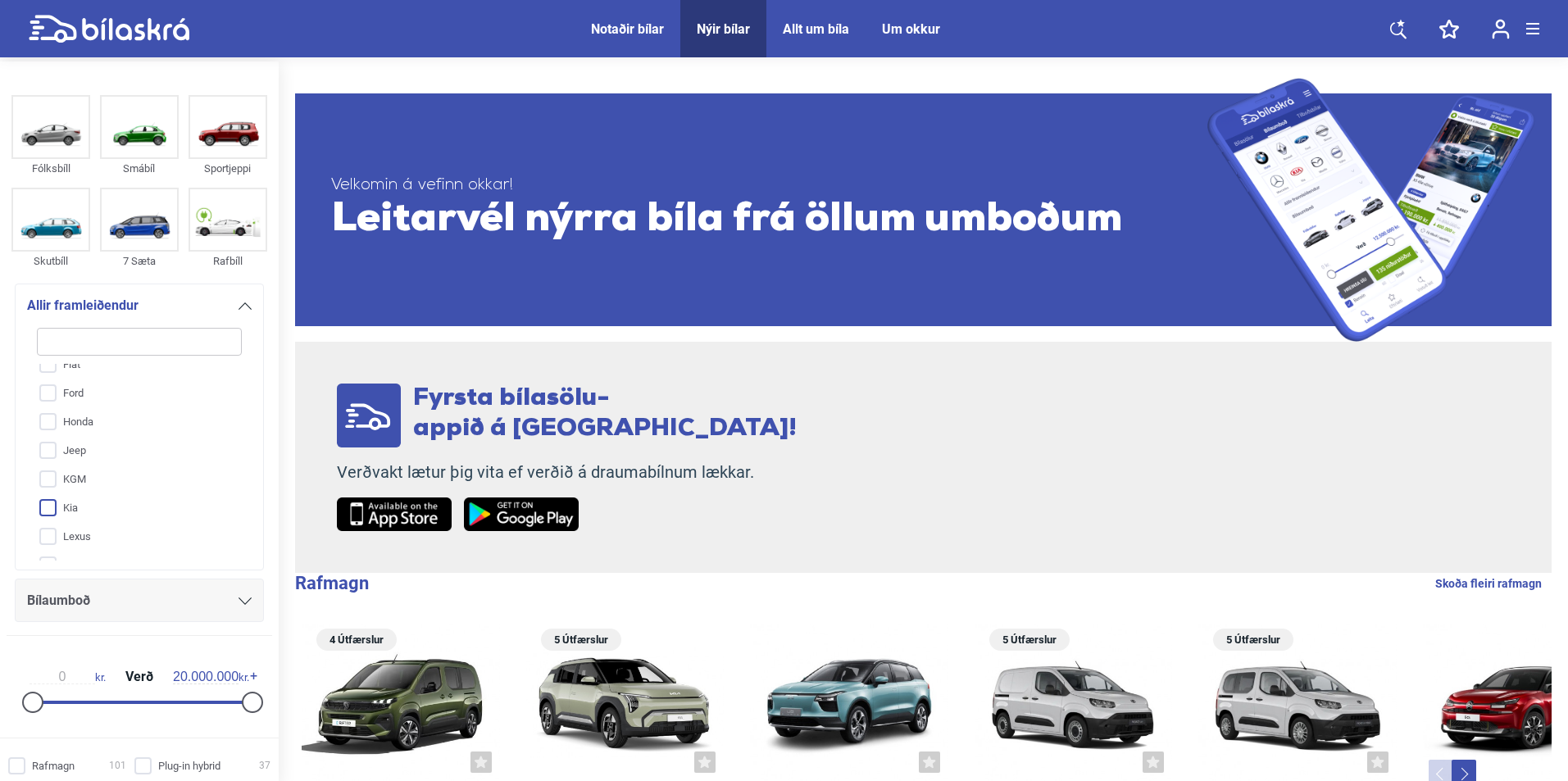
scroll to position [164, 0]
click at [60, 512] on input "Kia" at bounding box center [128, 501] width 206 height 28
checkbox input "true"
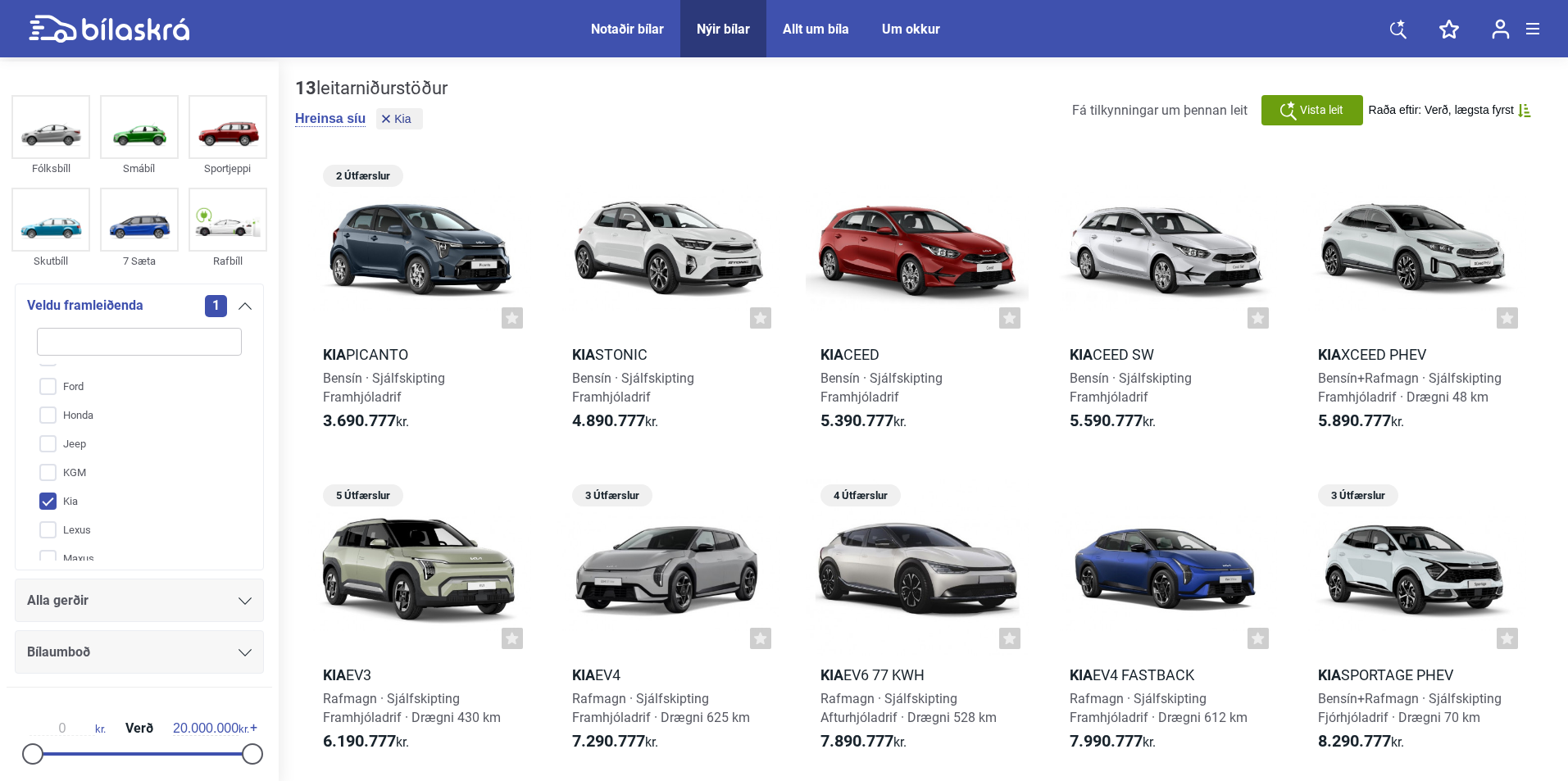
click at [120, 595] on div "Alla gerðir" at bounding box center [139, 600] width 225 height 23
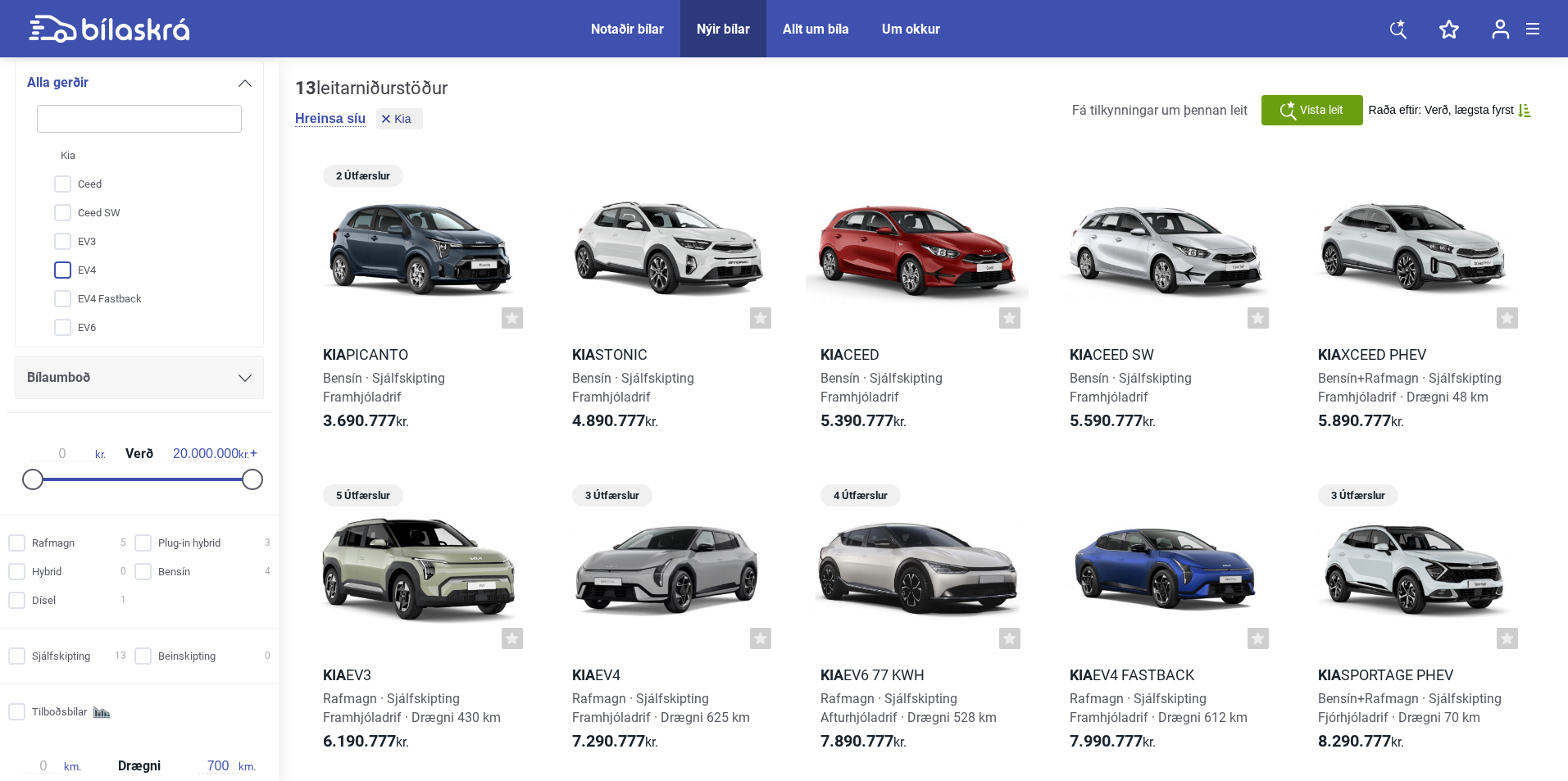
click at [86, 280] on input "EV4" at bounding box center [128, 270] width 206 height 28
checkbox input "true"
click at [84, 297] on input "EV4 Fastback" at bounding box center [128, 299] width 206 height 28
checkbox input "true"
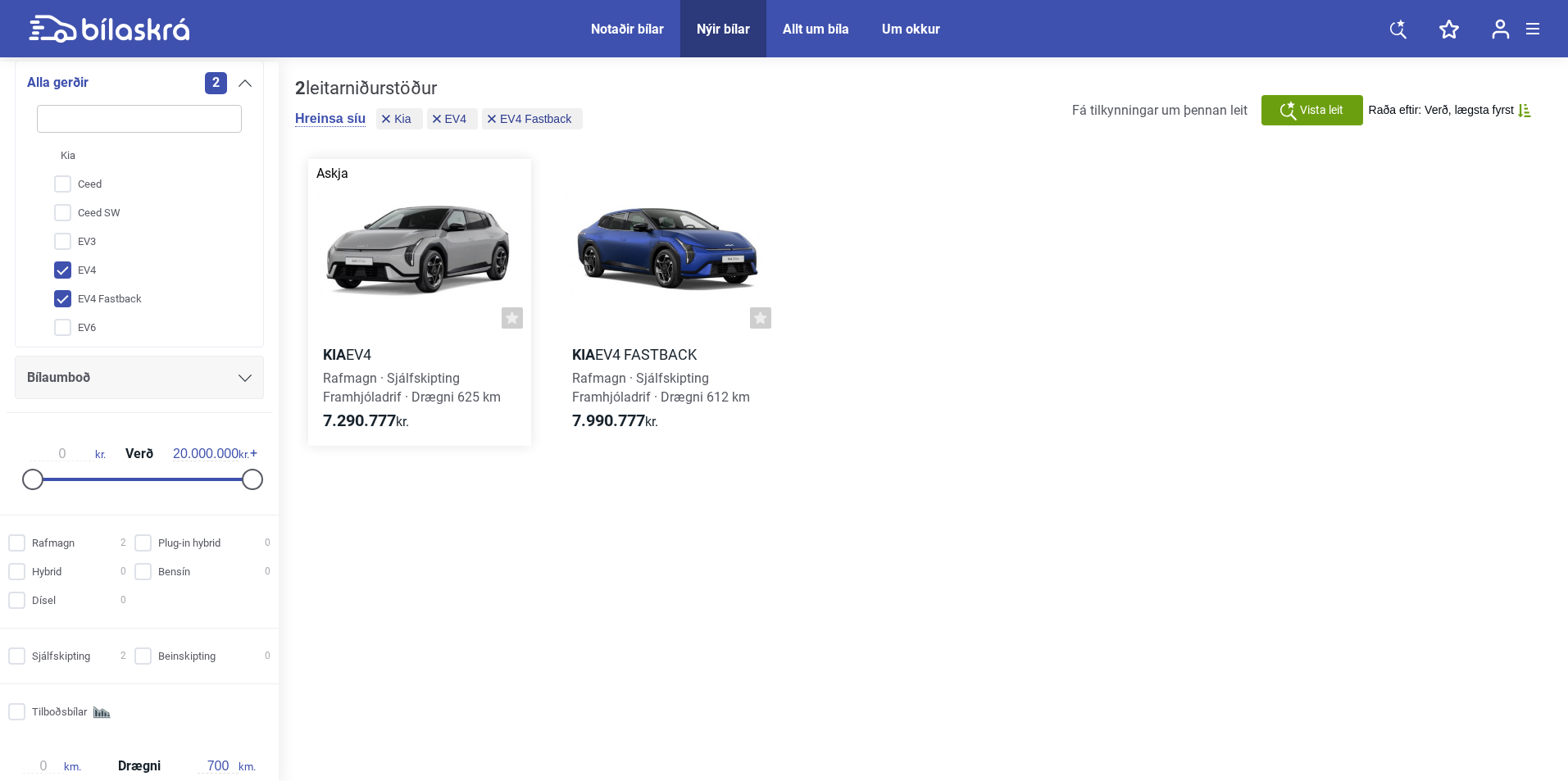
click at [451, 208] on div at bounding box center [419, 248] width 223 height 178
click at [676, 230] on div at bounding box center [668, 248] width 223 height 178
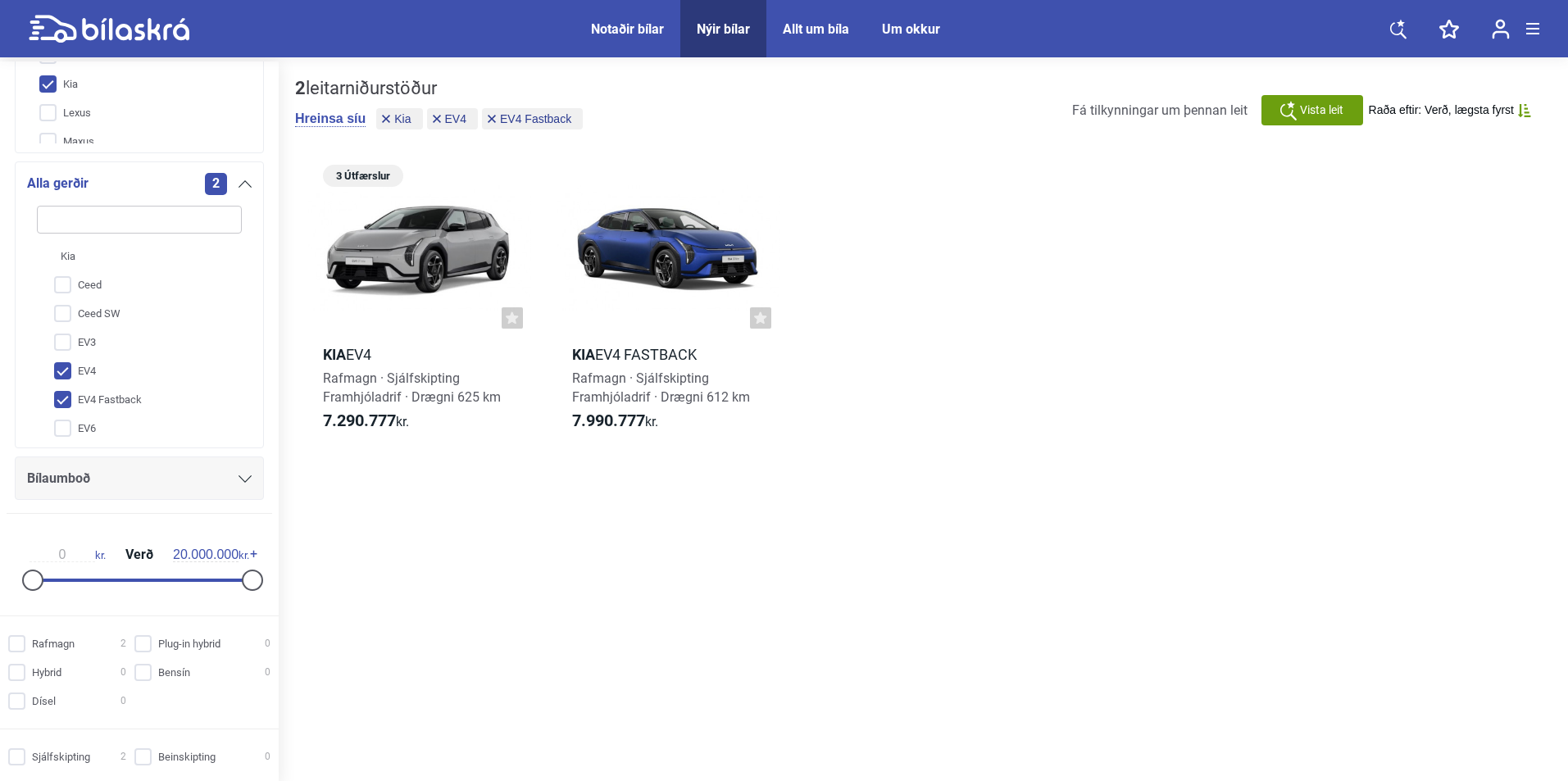
scroll to position [272, 0]
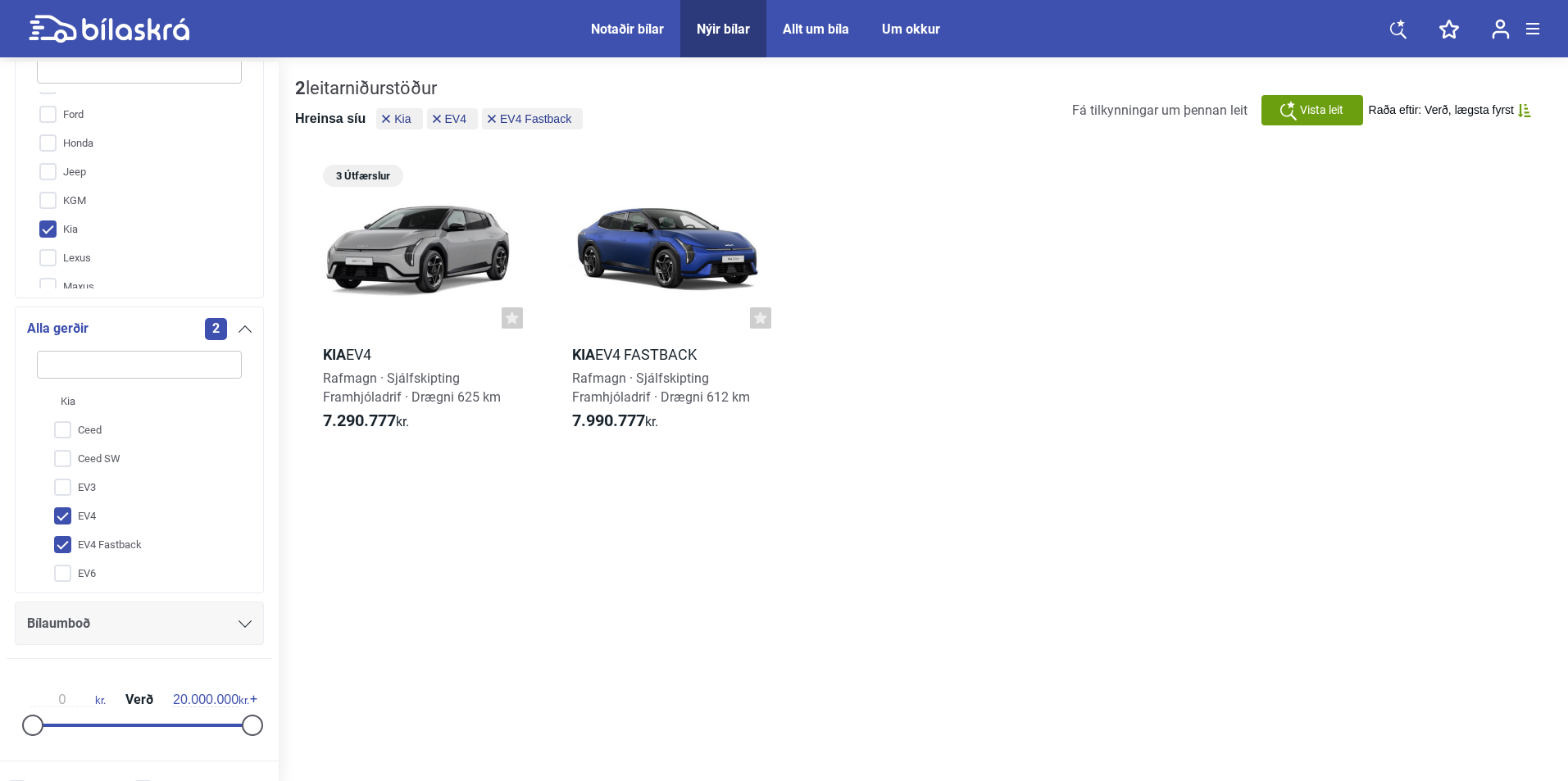
click at [341, 120] on button "Hreinsa síu" at bounding box center [330, 119] width 71 height 16
checkbox input "false"
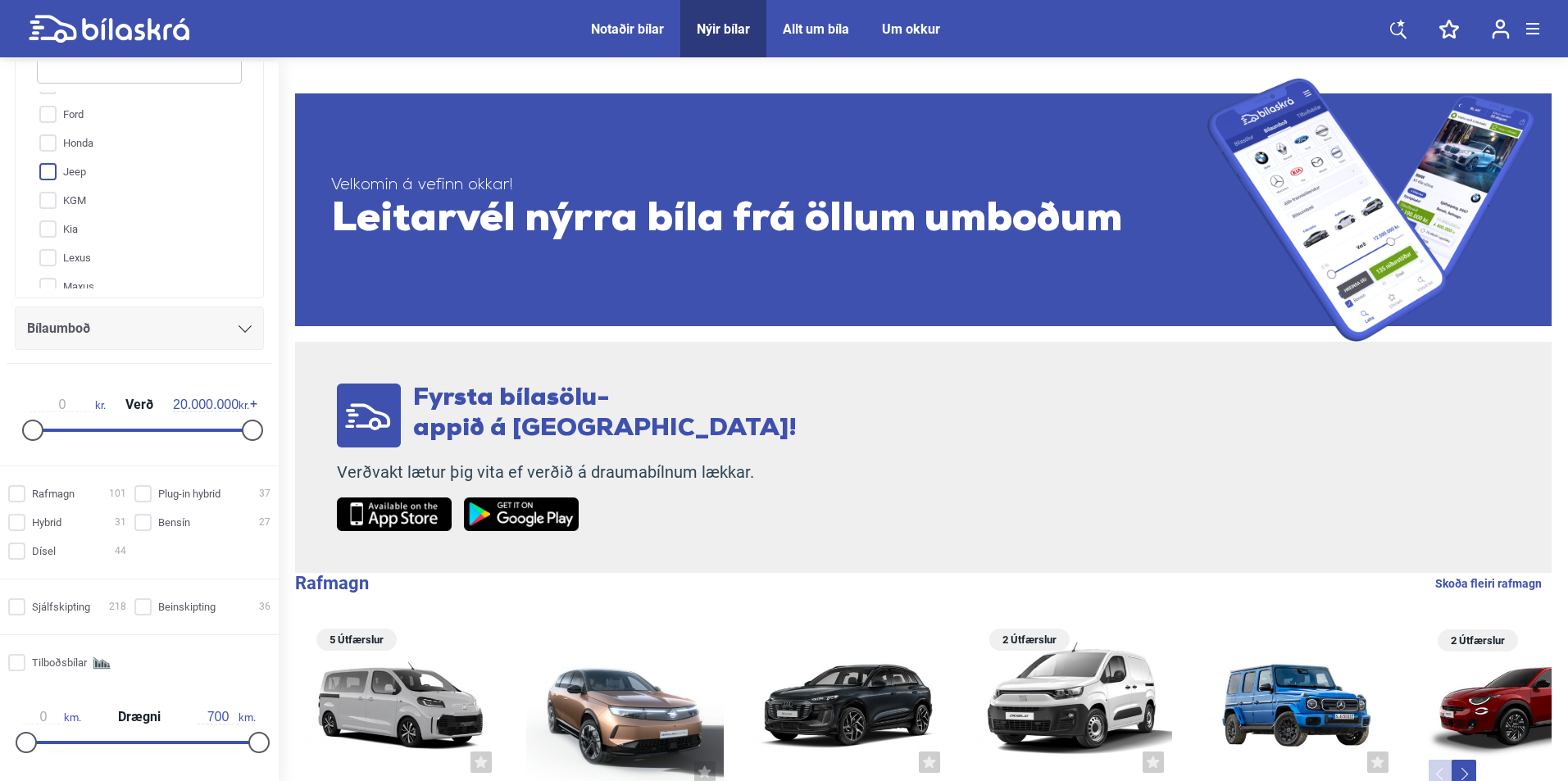
click at [102, 177] on input "Jeep" at bounding box center [128, 172] width 206 height 28
checkbox input "true"
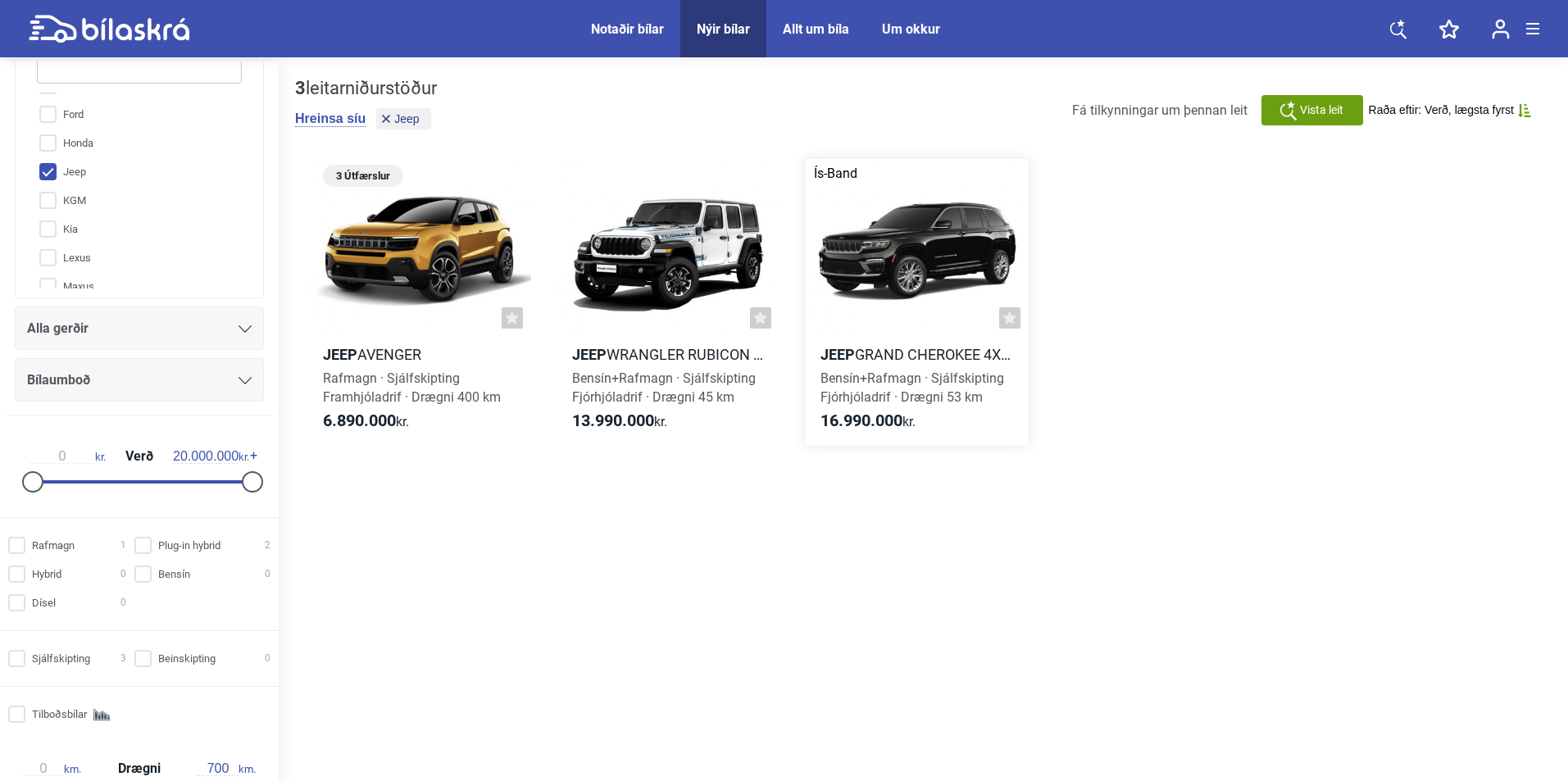
click at [898, 248] on div at bounding box center [916, 248] width 223 height 178
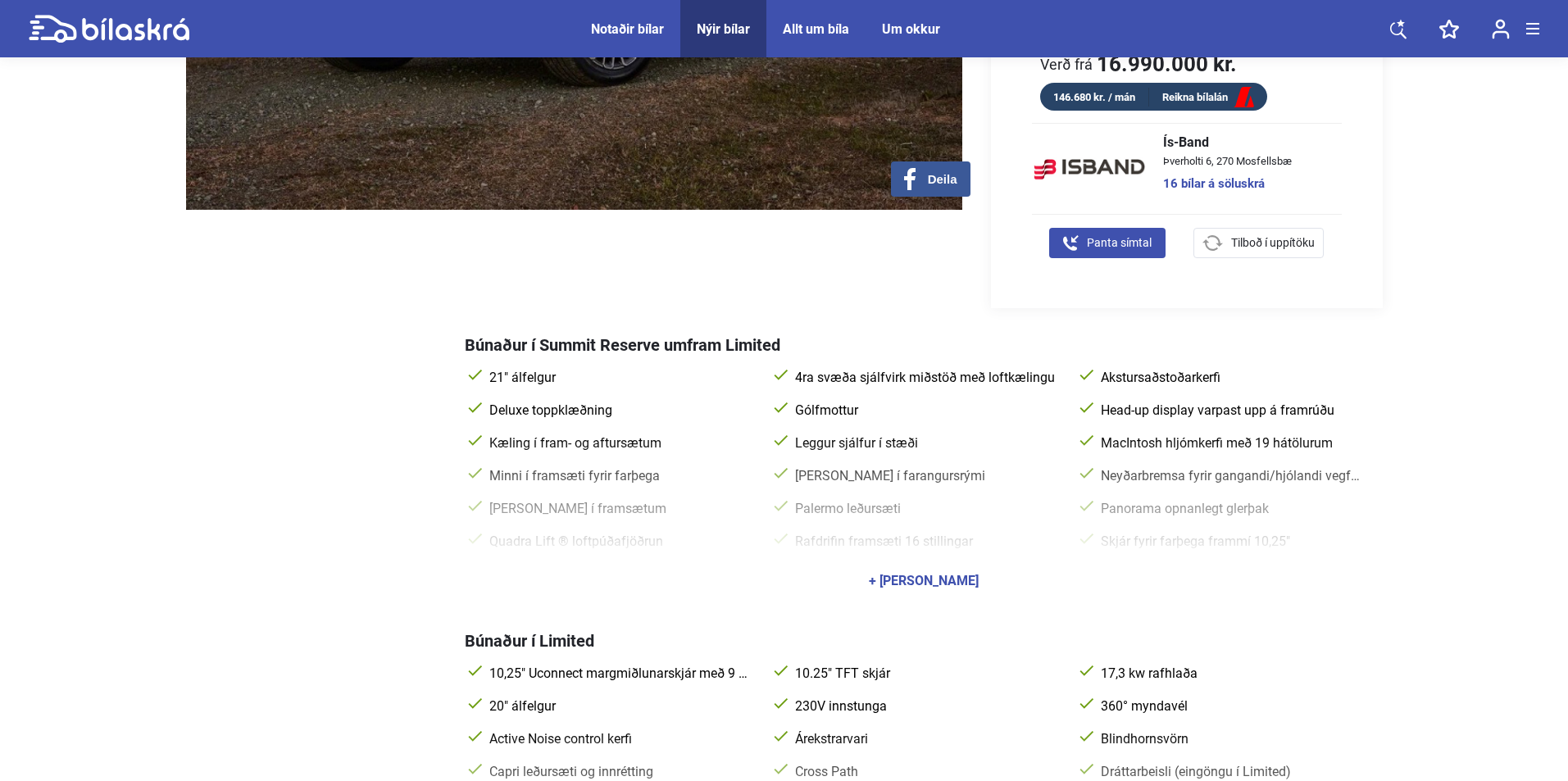
scroll to position [246, 0]
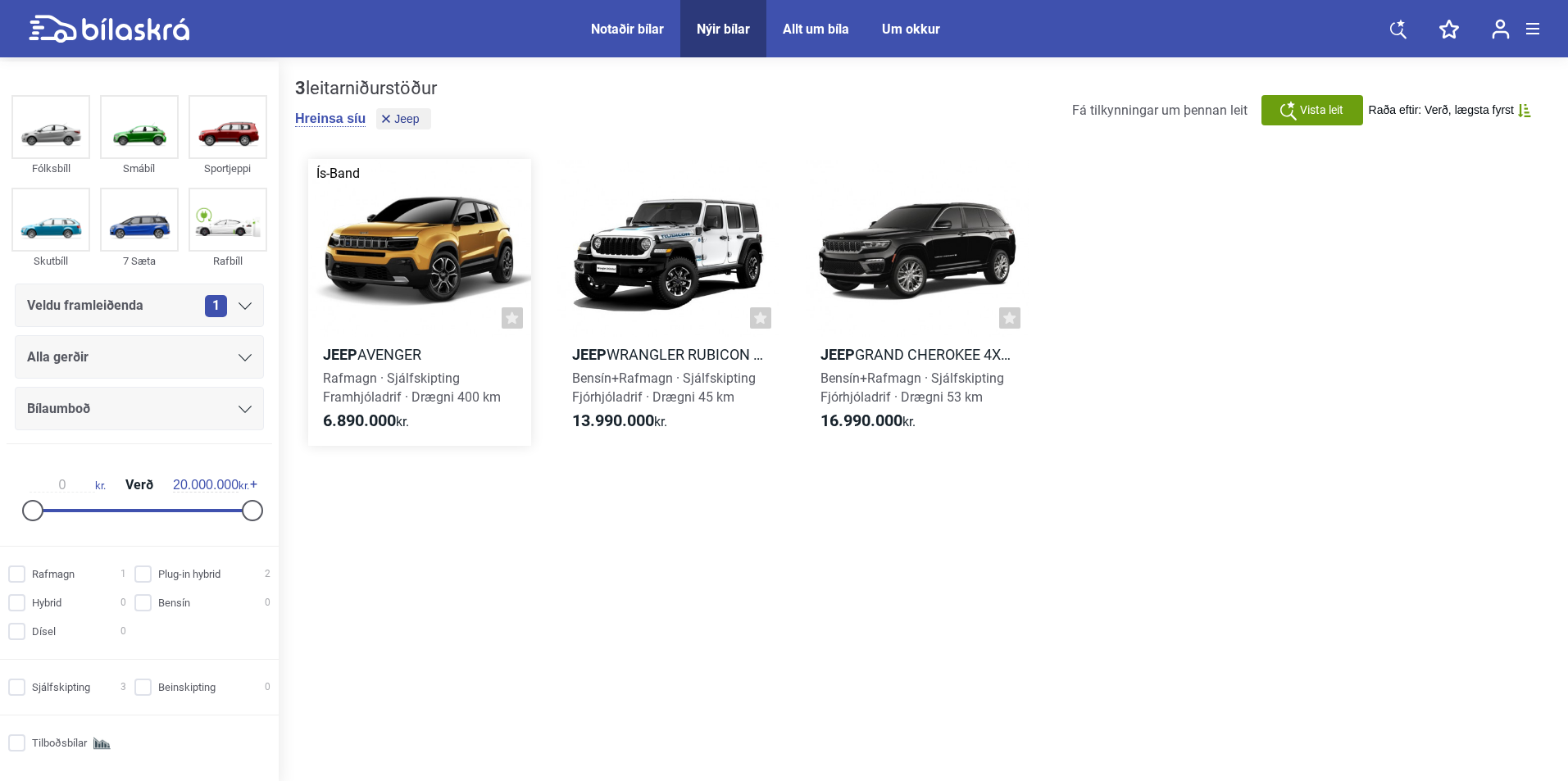
click at [405, 280] on div at bounding box center [419, 248] width 223 height 178
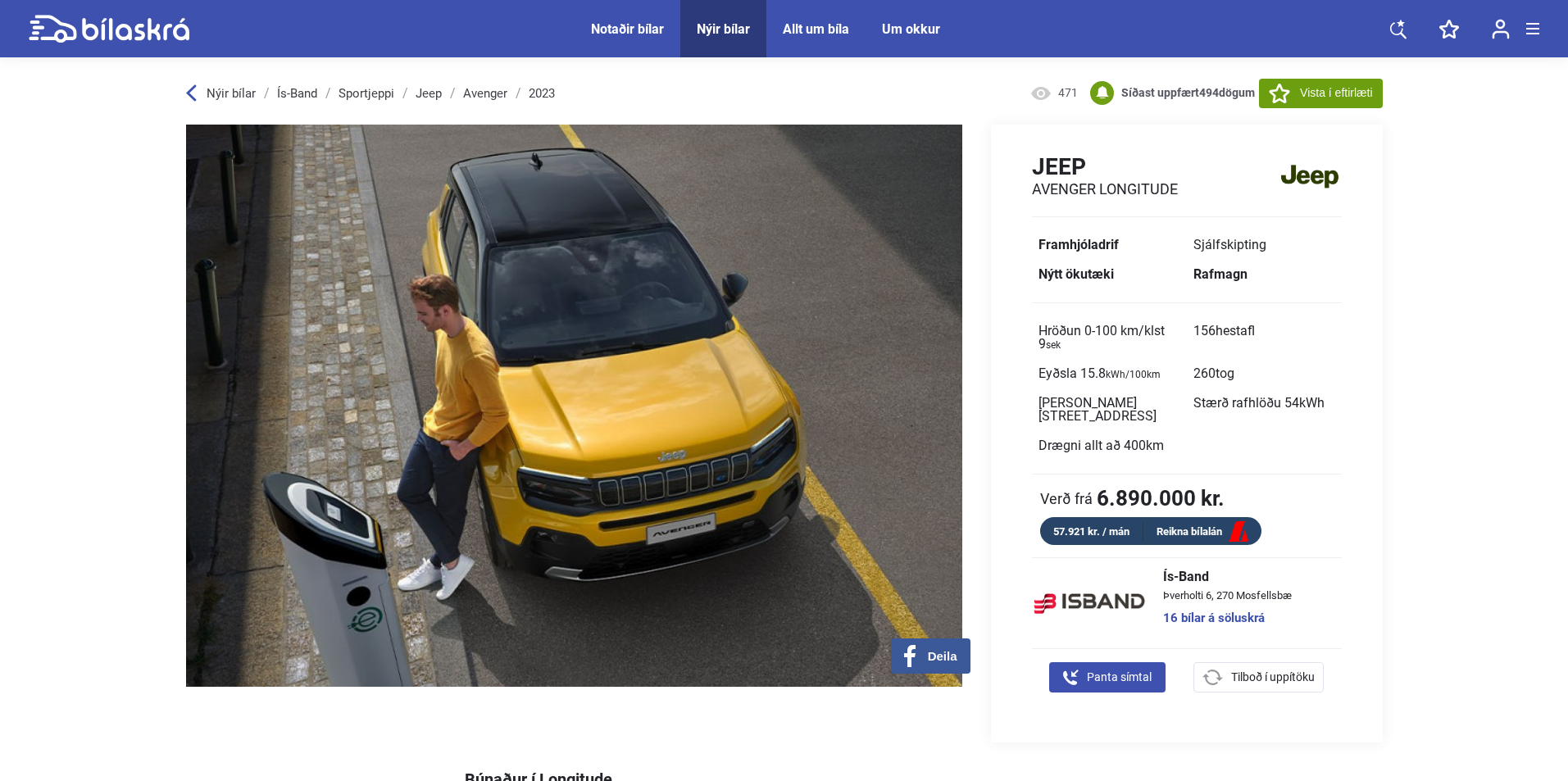
click at [714, 30] on div "Nýir bílar" at bounding box center [723, 28] width 53 height 16
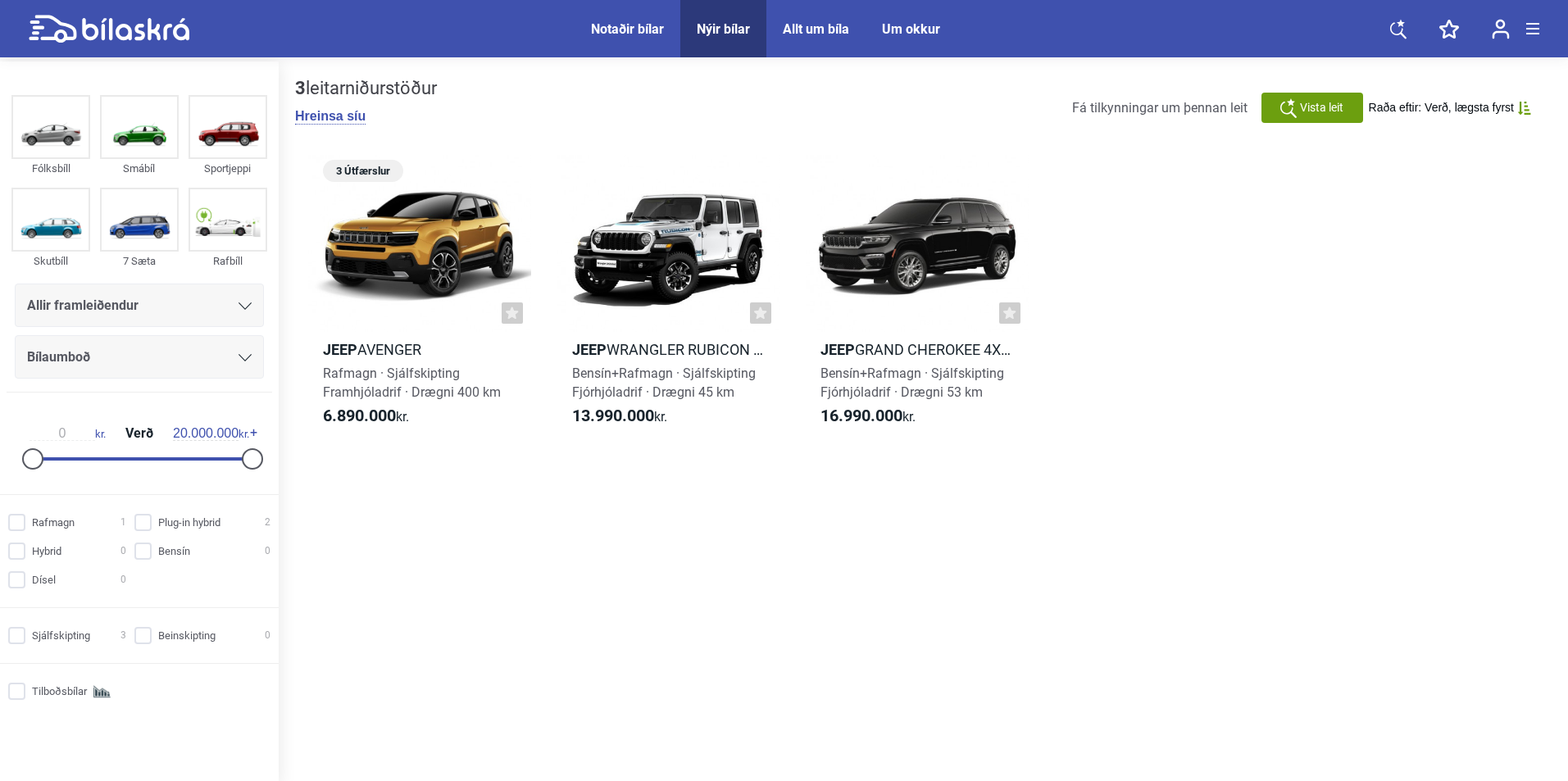
click at [137, 310] on div "Allir framleiðendur" at bounding box center [139, 305] width 225 height 23
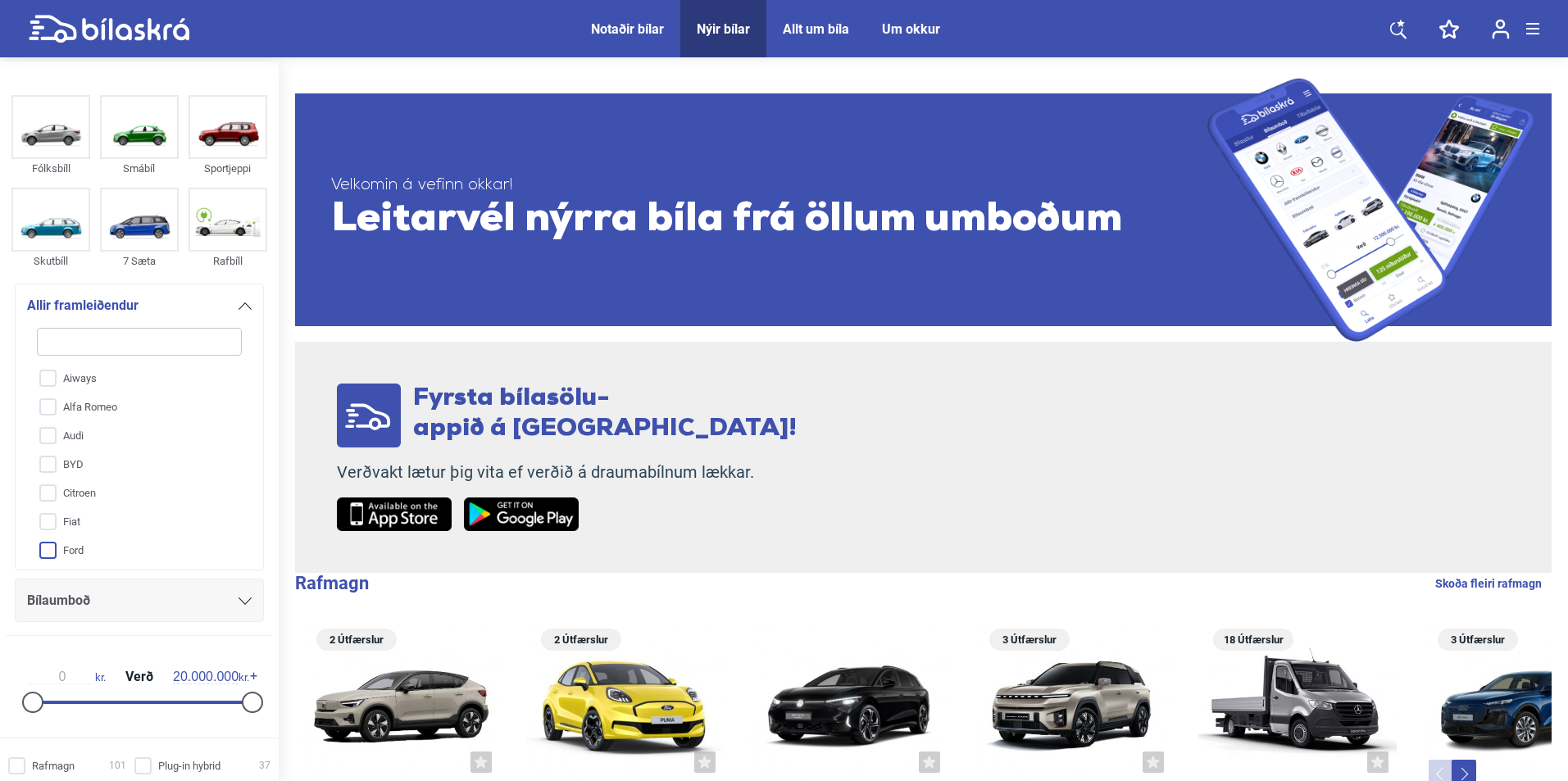
click at [78, 552] on input "Ford" at bounding box center [128, 551] width 206 height 28
checkbox input "true"
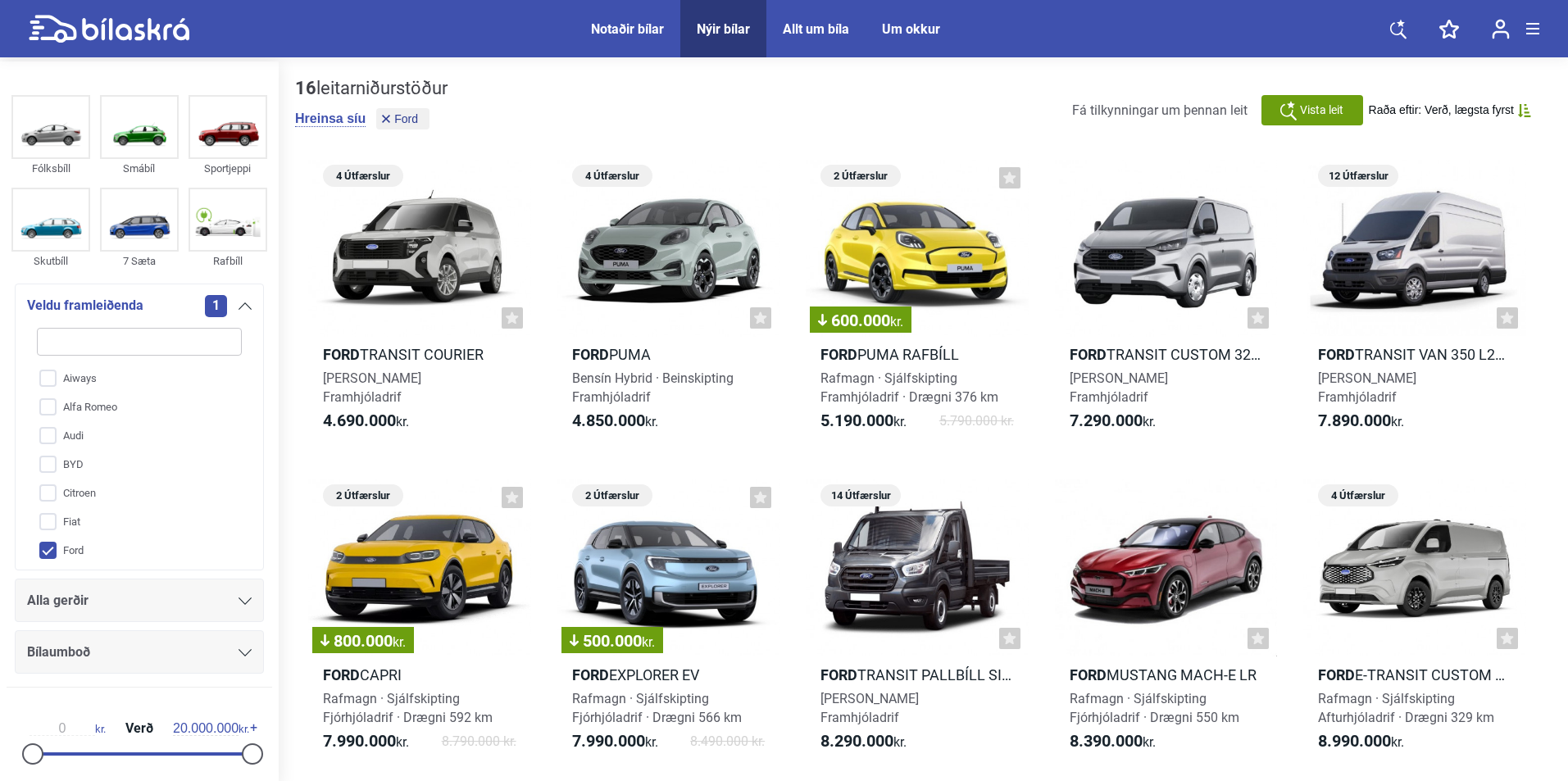
click at [106, 599] on div "Alla gerðir" at bounding box center [139, 600] width 225 height 23
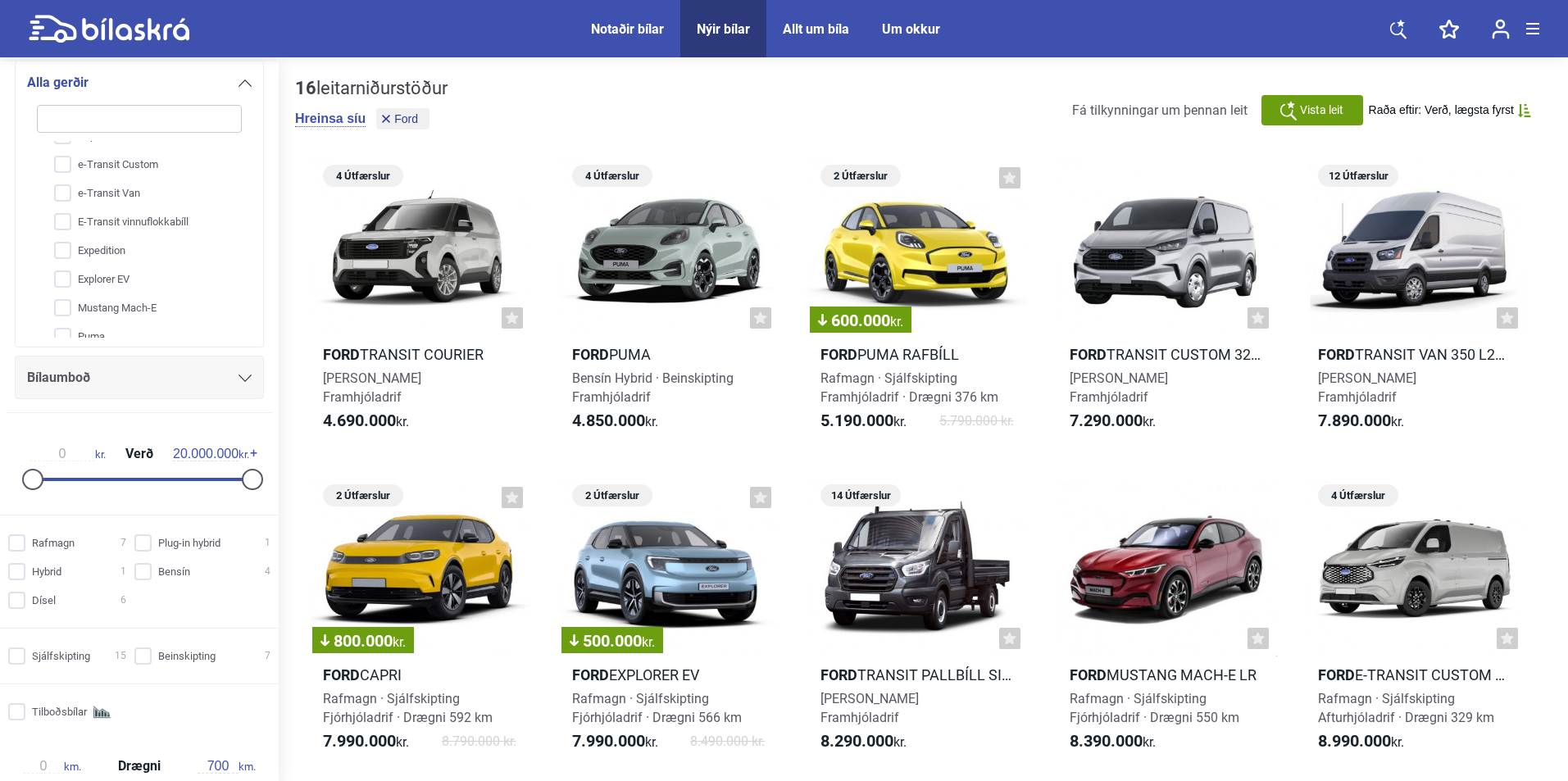
scroll to position [164, 0]
click at [113, 304] on input "Ranger" at bounding box center [128, 307] width 206 height 28
checkbox input "true"
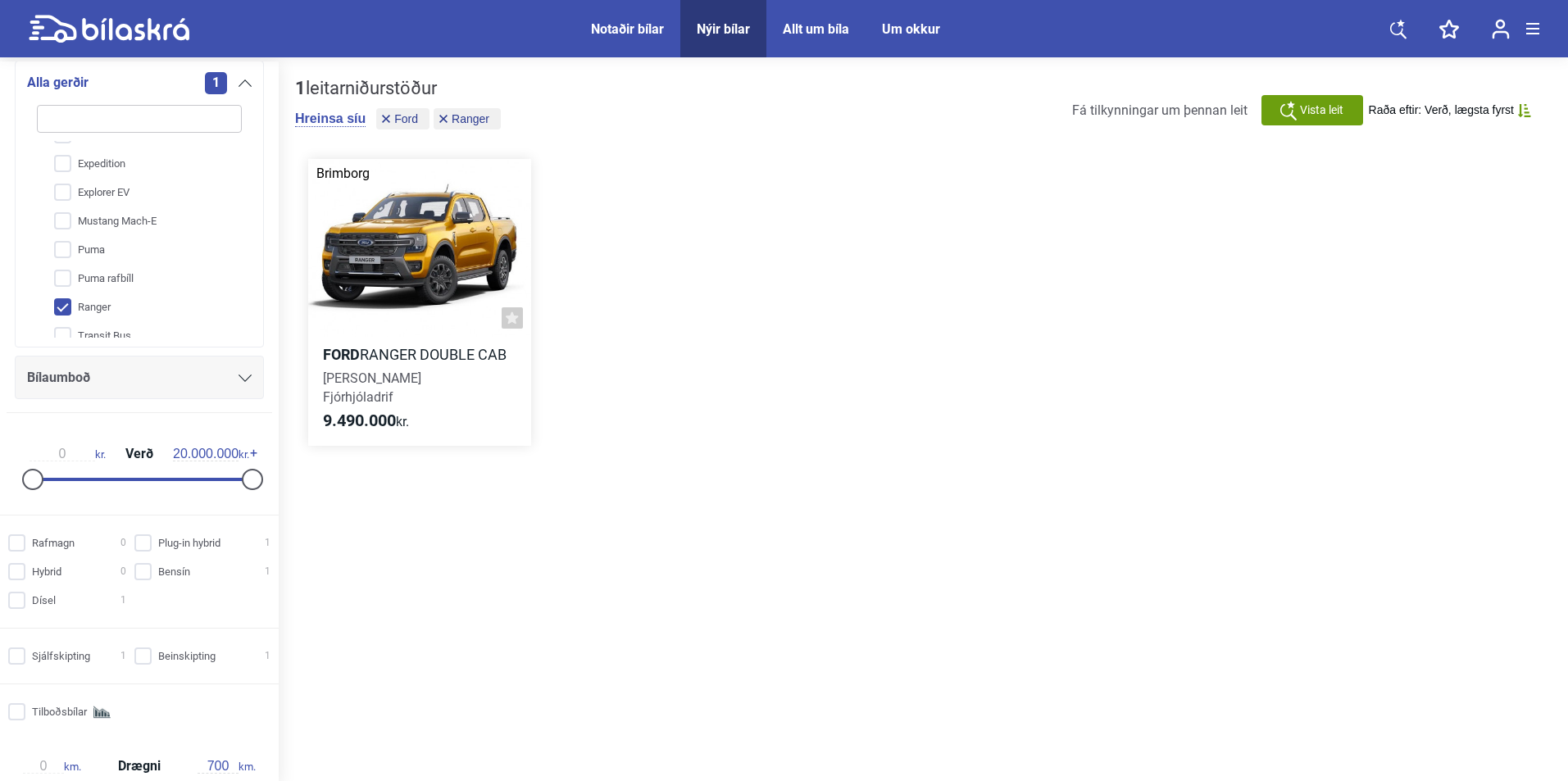
click at [431, 260] on div at bounding box center [419, 248] width 223 height 178
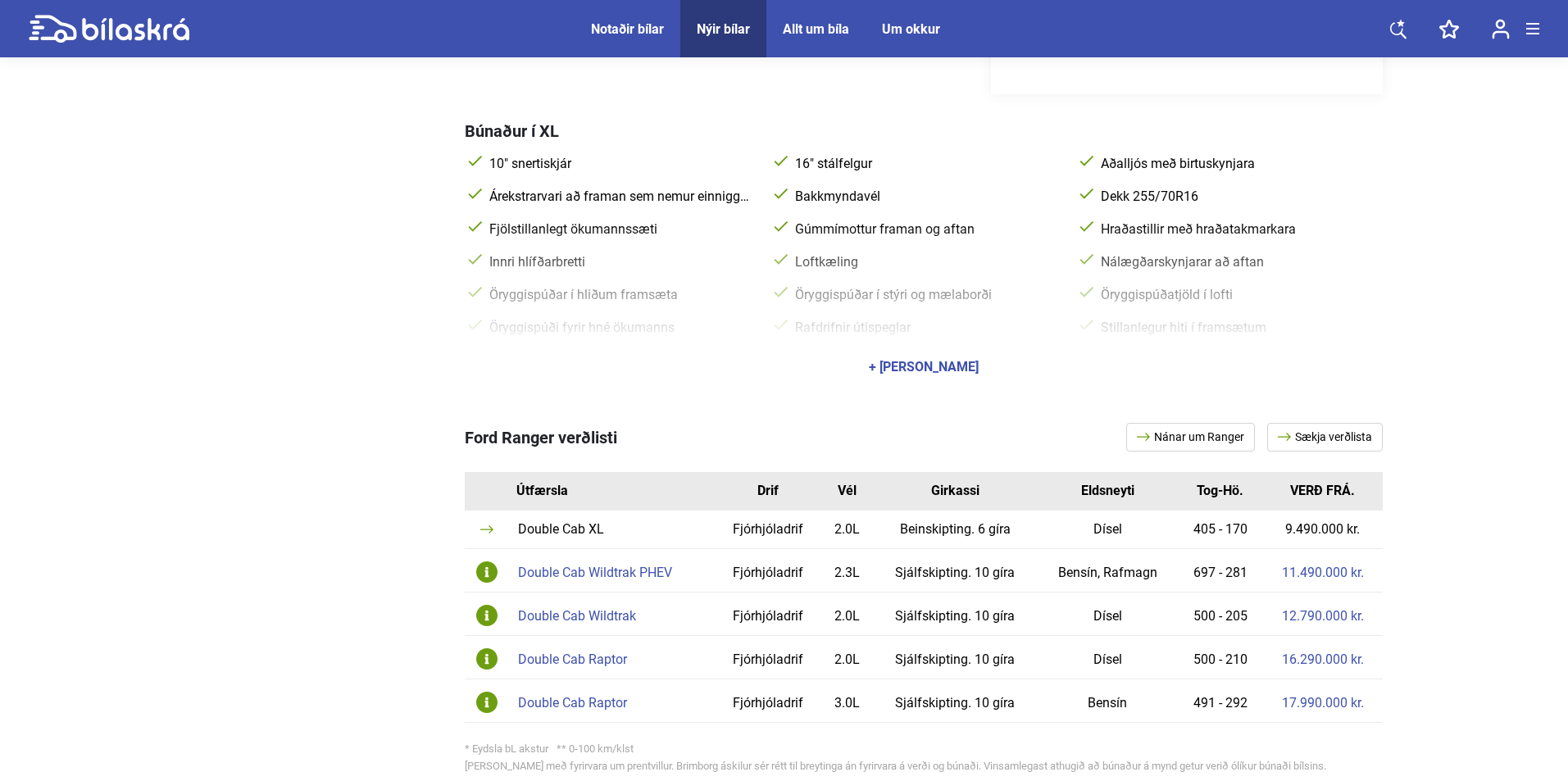
scroll to position [820, 0]
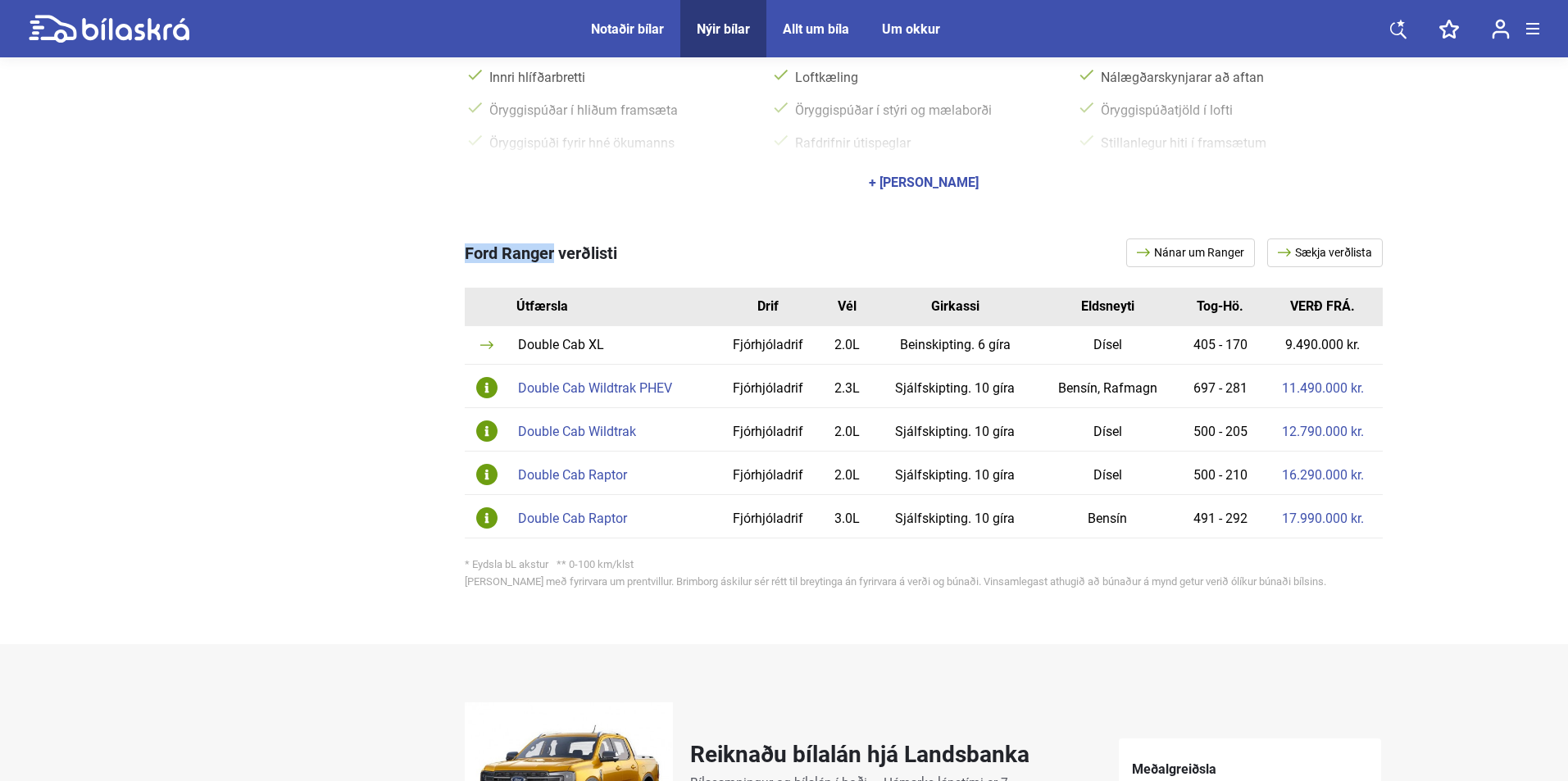
drag, startPoint x: 465, startPoint y: 237, endPoint x: 554, endPoint y: 236, distance: 89.0
click at [554, 244] on span "Ford Ranger verðlisti" at bounding box center [541, 253] width 152 height 19
copy span "Ford Ranger"
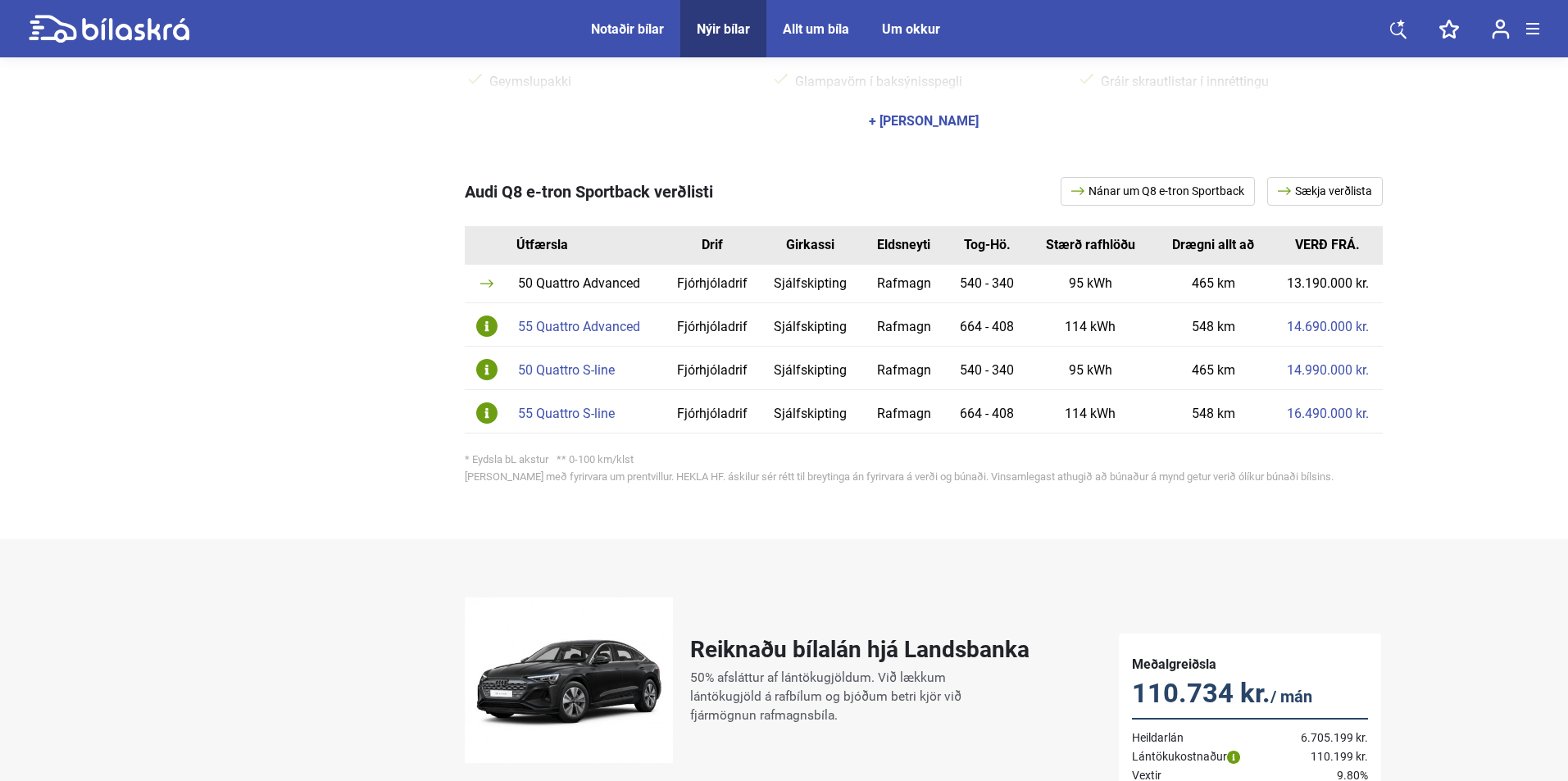
scroll to position [760, 0]
